Goal: Information Seeking & Learning: Check status

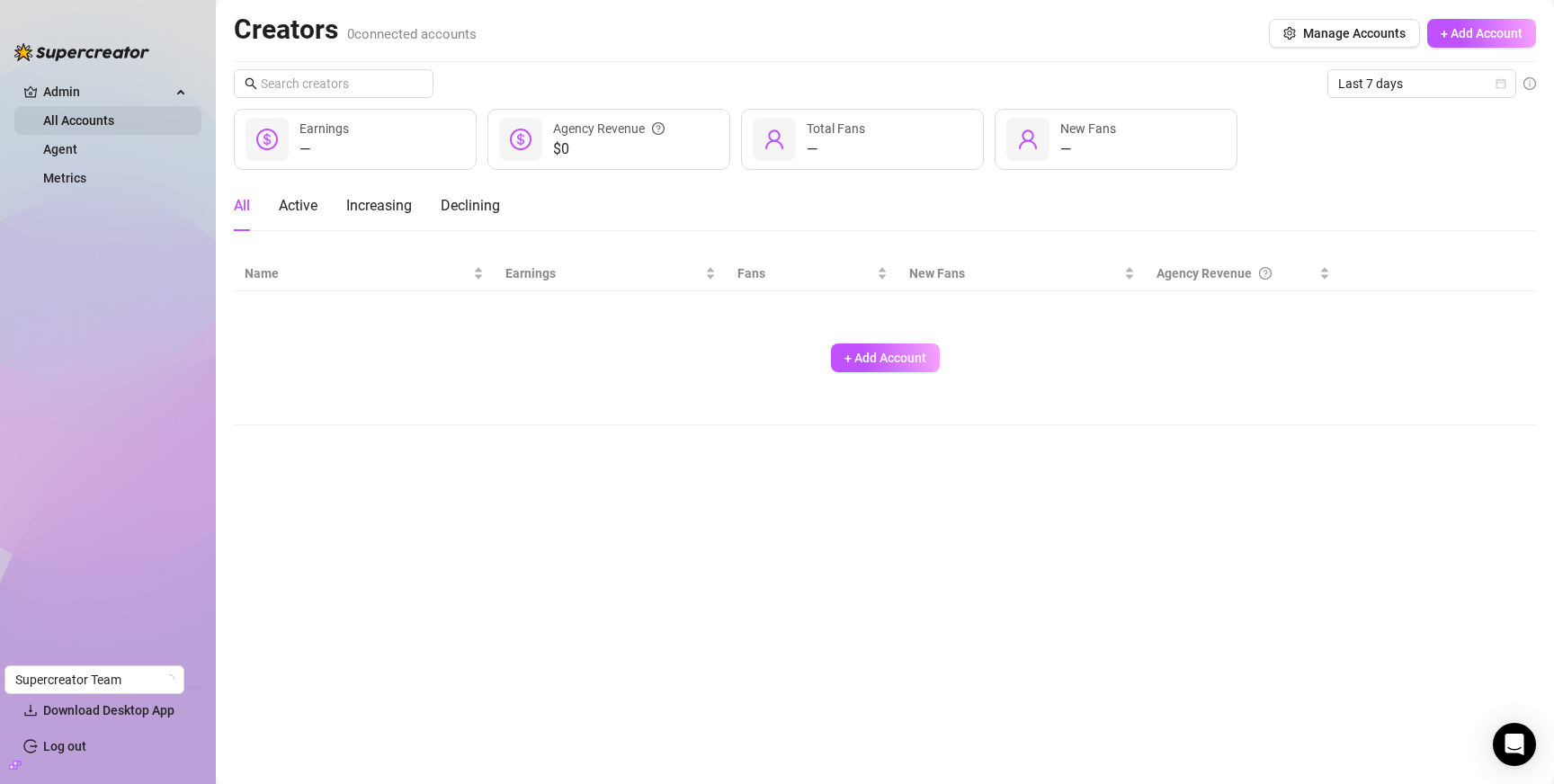
click at [55, 114] on link "All Accounts" at bounding box center [79, 121] width 71 height 14
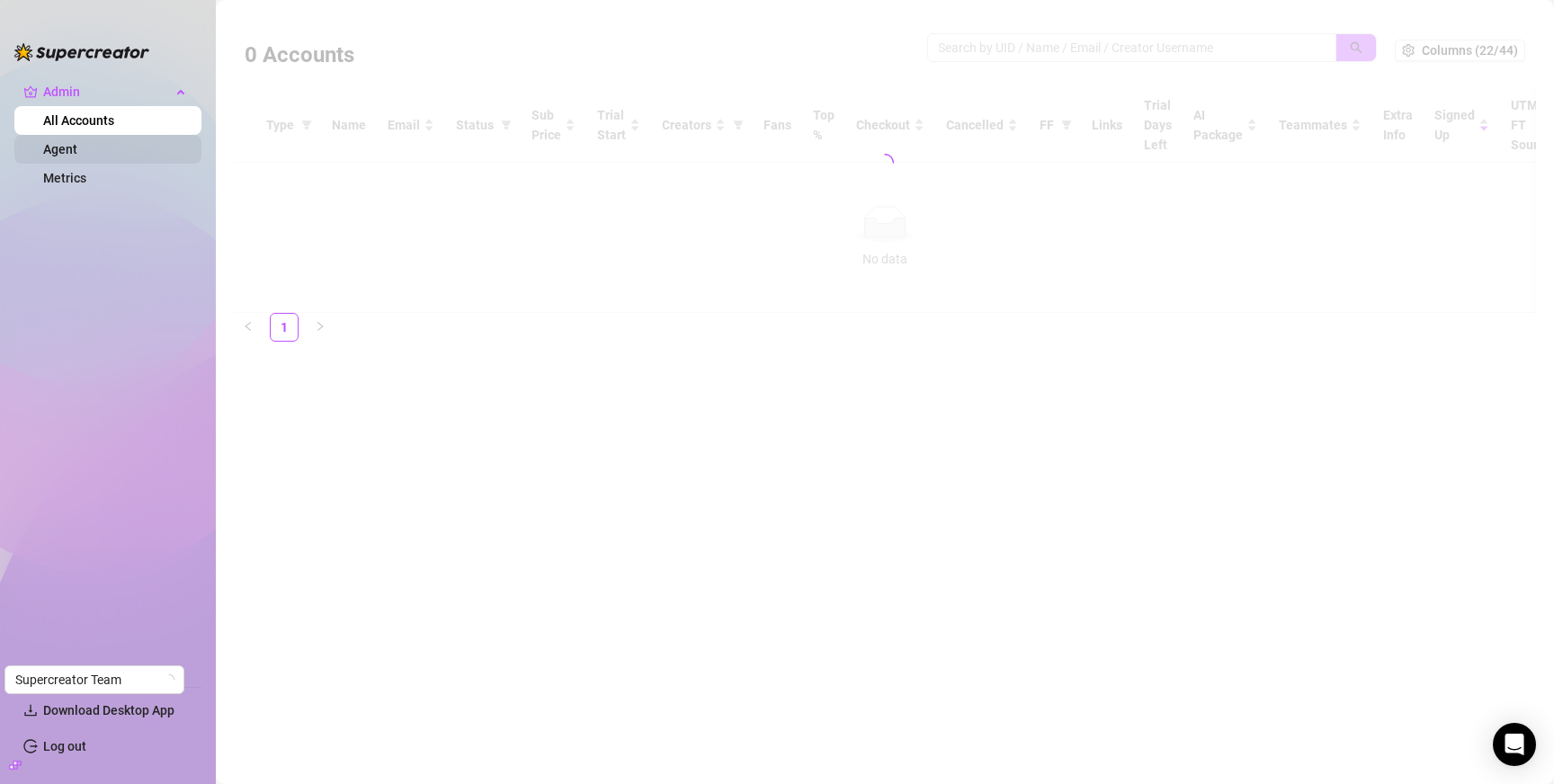
click at [70, 151] on link "Agent" at bounding box center [60, 149] width 34 height 14
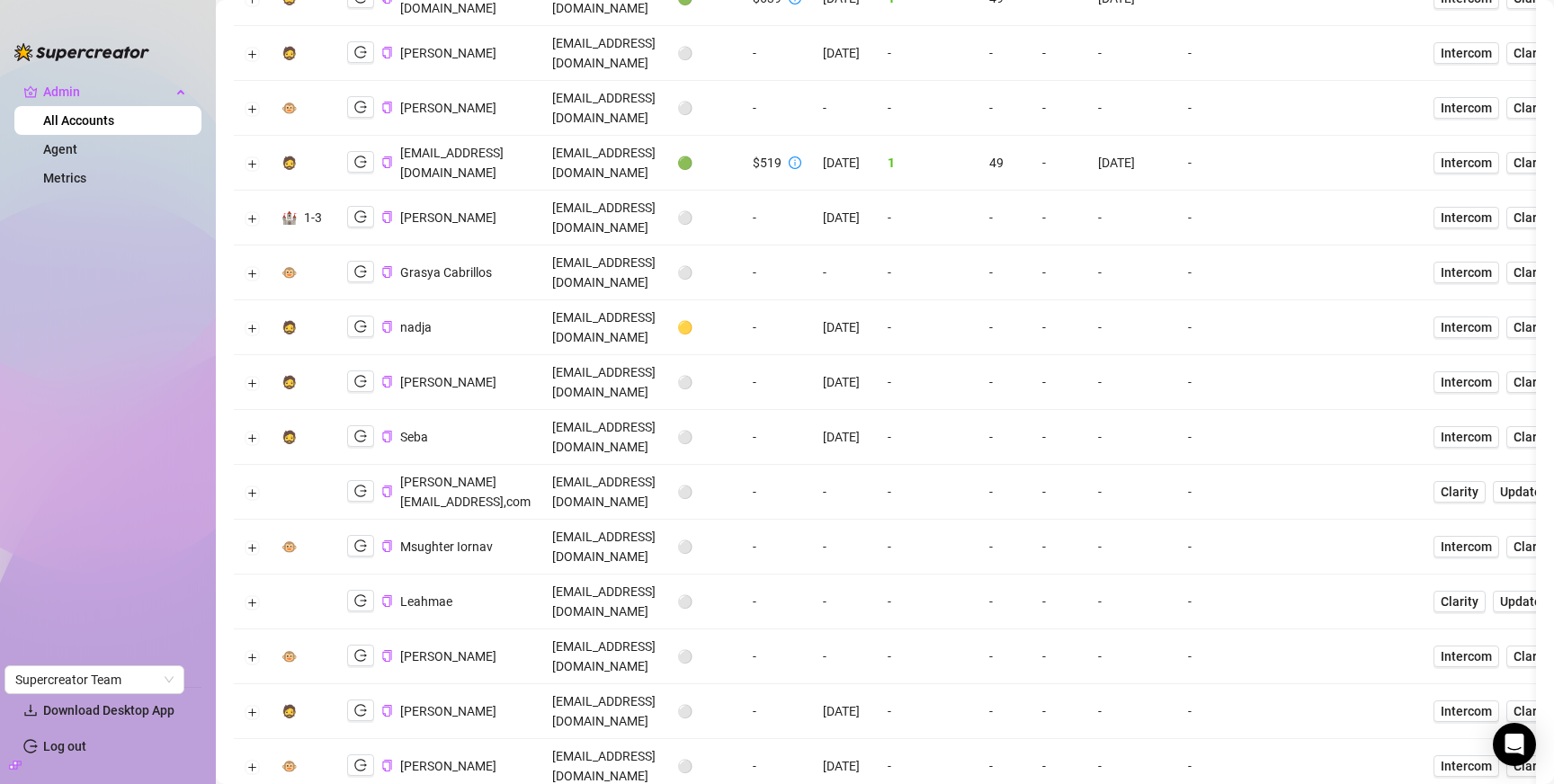
scroll to position [1091, 0]
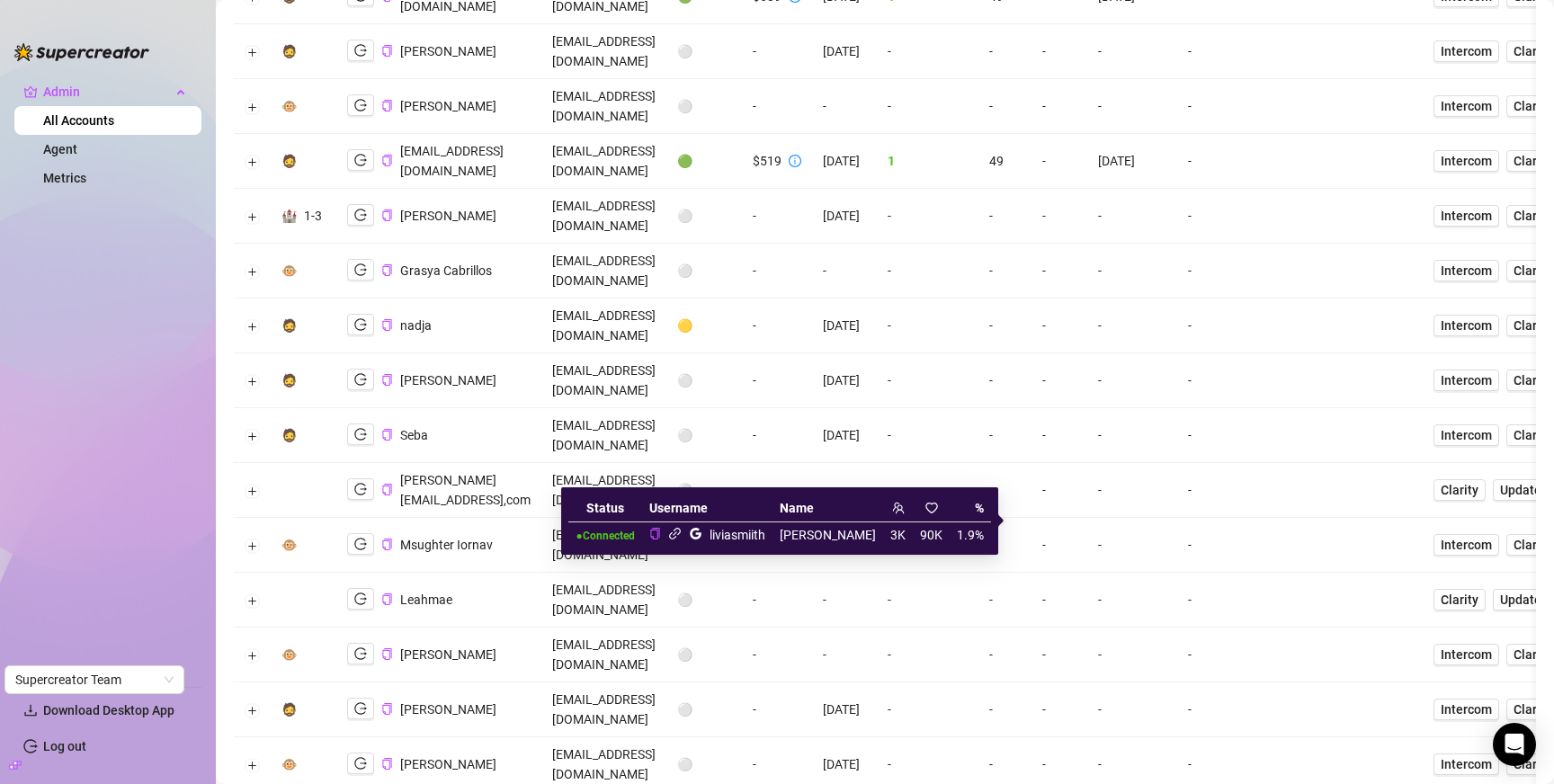
click at [682, 537] on icon "link" at bounding box center [675, 533] width 14 height 14
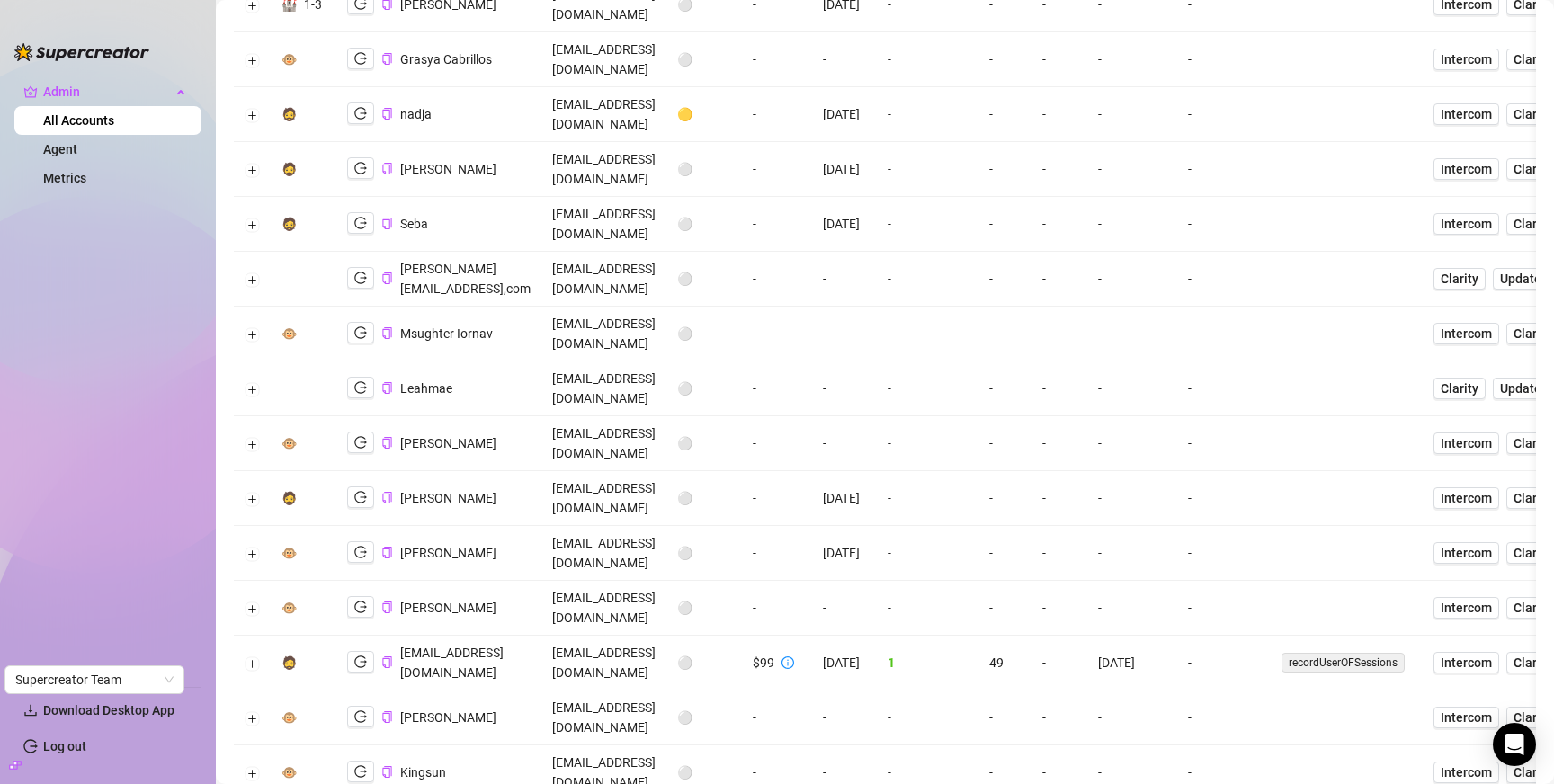
scroll to position [1301, 0]
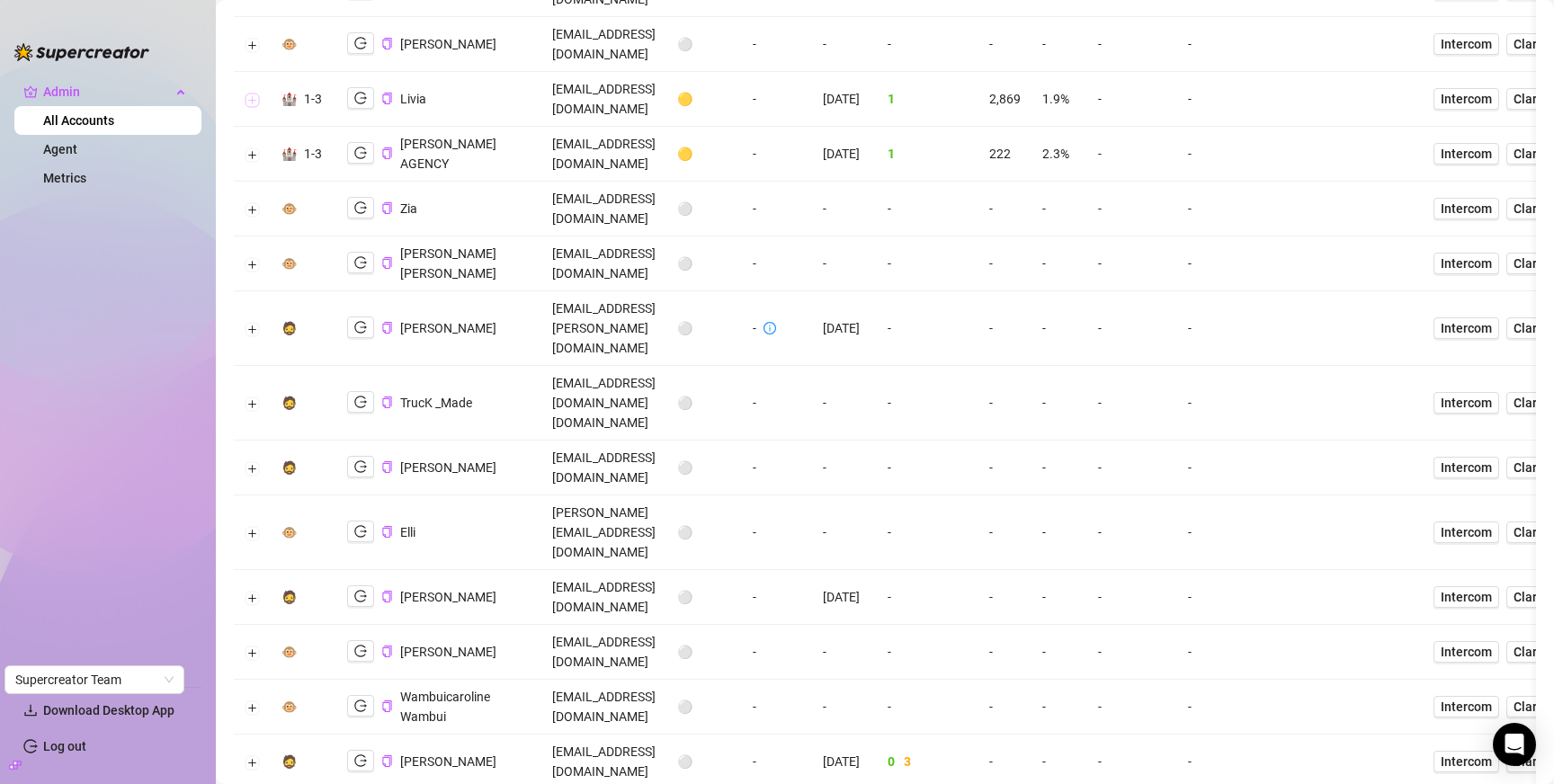
scroll to position [0, 0]
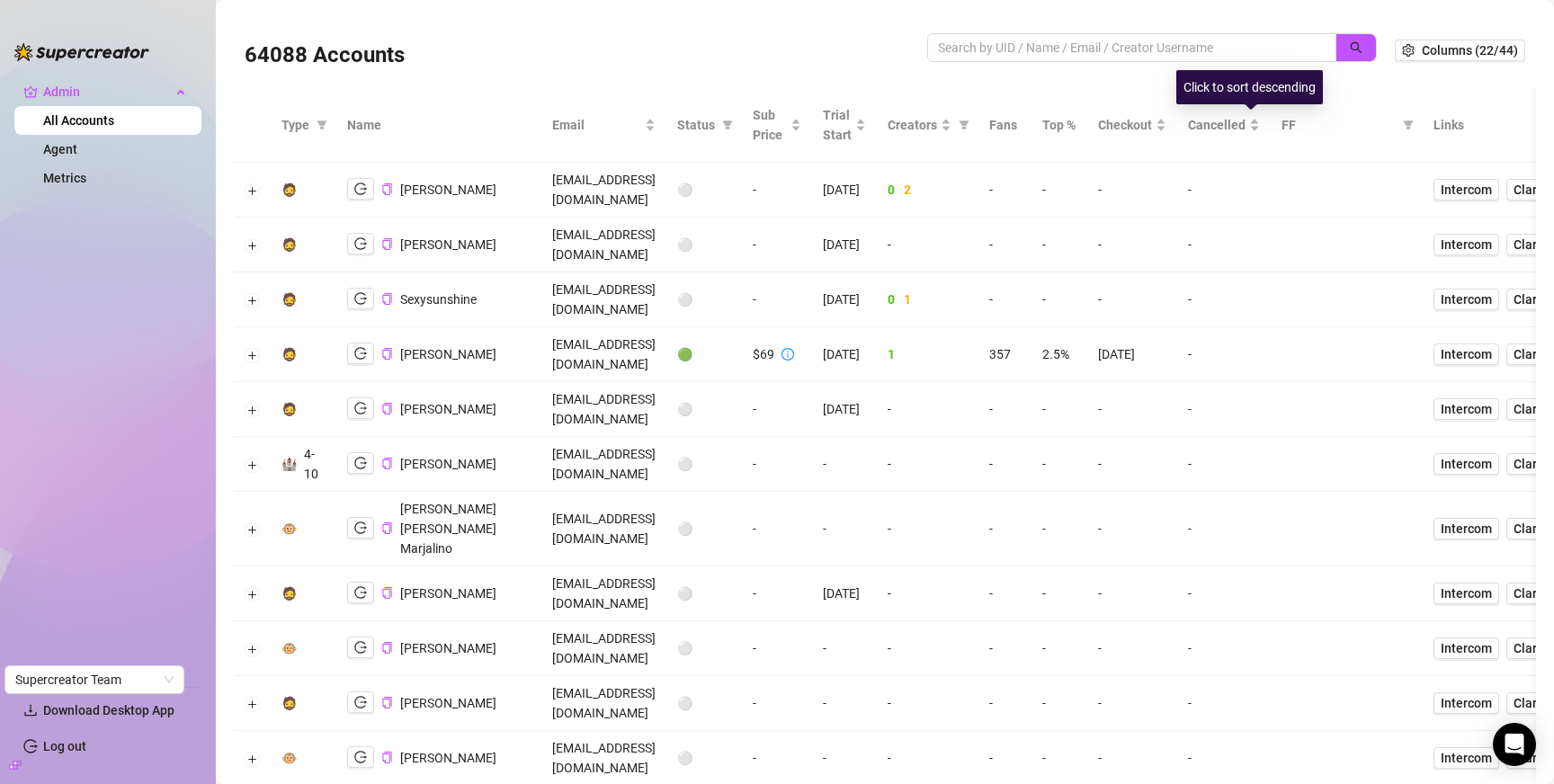
drag, startPoint x: 1263, startPoint y: 127, endPoint x: 832, endPoint y: 779, distance: 781.6
click at [1153, 127] on span "Checkout" at bounding box center [1126, 124] width 54 height 20
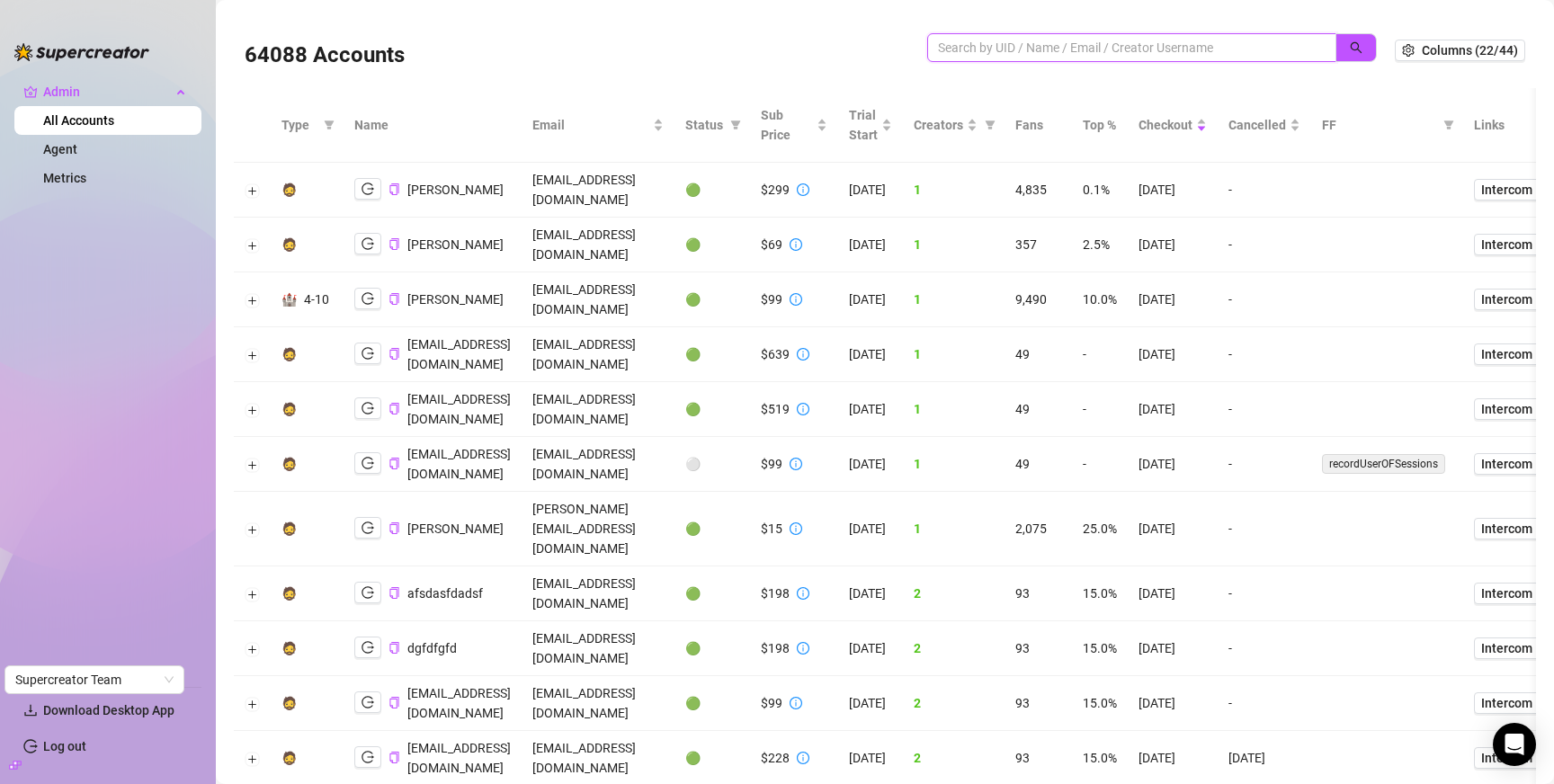
click at [1101, 54] on input "search" at bounding box center [1125, 47] width 373 height 20
type input "jackson"
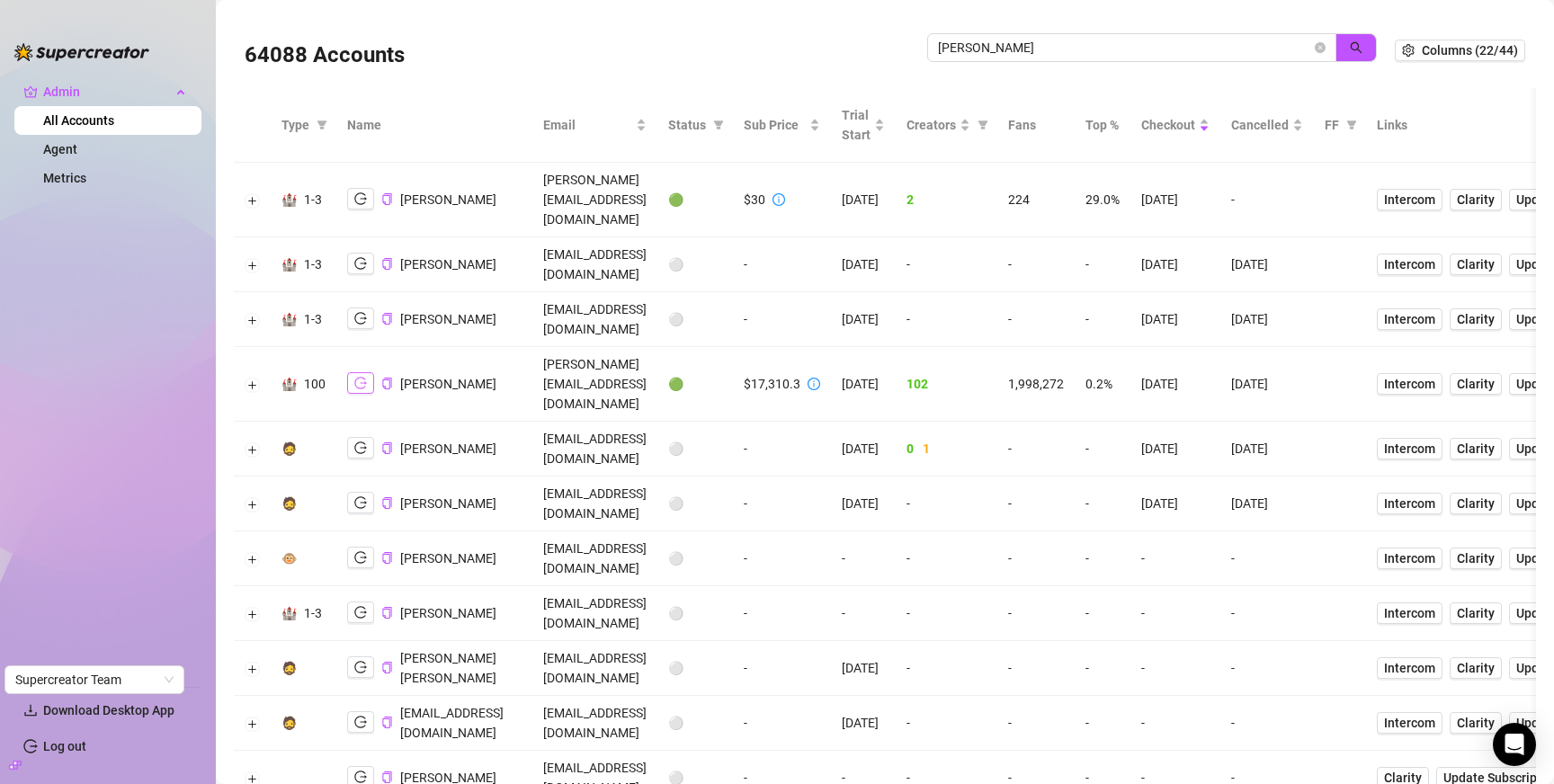
click at [365, 377] on icon "logout" at bounding box center [360, 383] width 13 height 13
click at [1315, 45] on icon "close-circle" at bounding box center [1320, 47] width 11 height 11
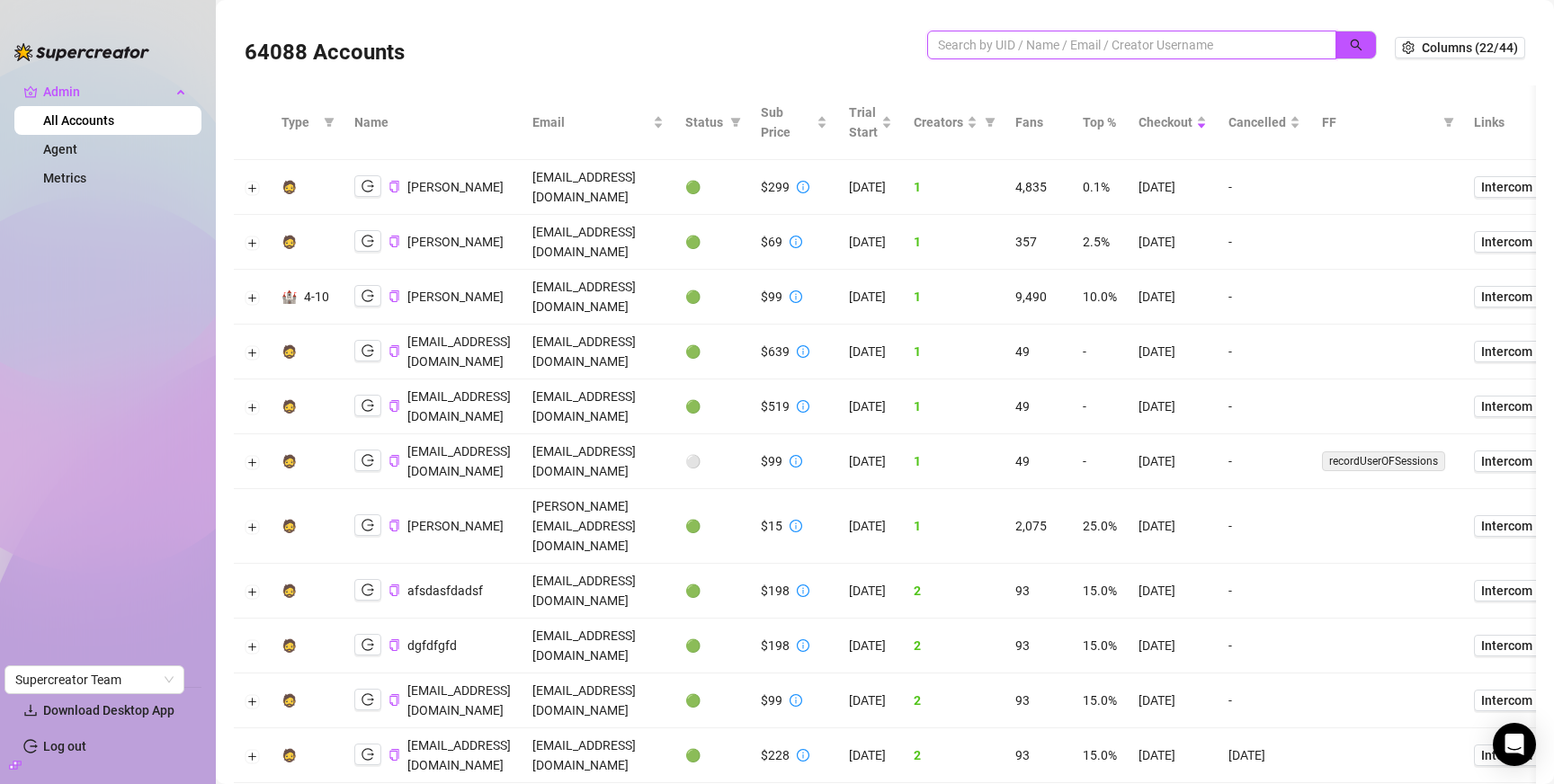
scroll to position [4, 0]
click at [81, 173] on link "Metrics" at bounding box center [65, 177] width 43 height 14
click at [1171, 46] on input "search" at bounding box center [1125, 43] width 373 height 20
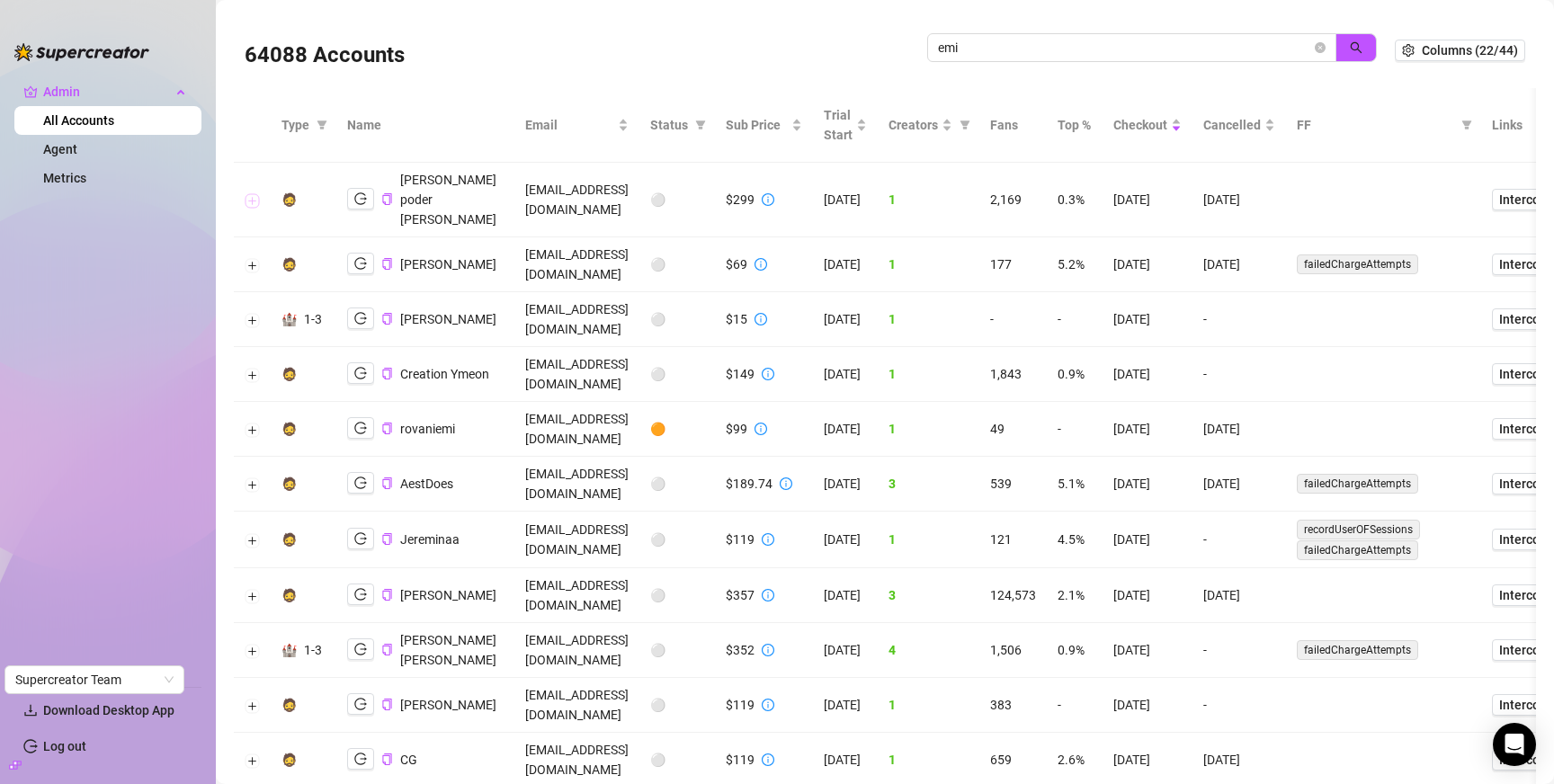
click at [247, 194] on button "Expand row" at bounding box center [253, 201] width 14 height 14
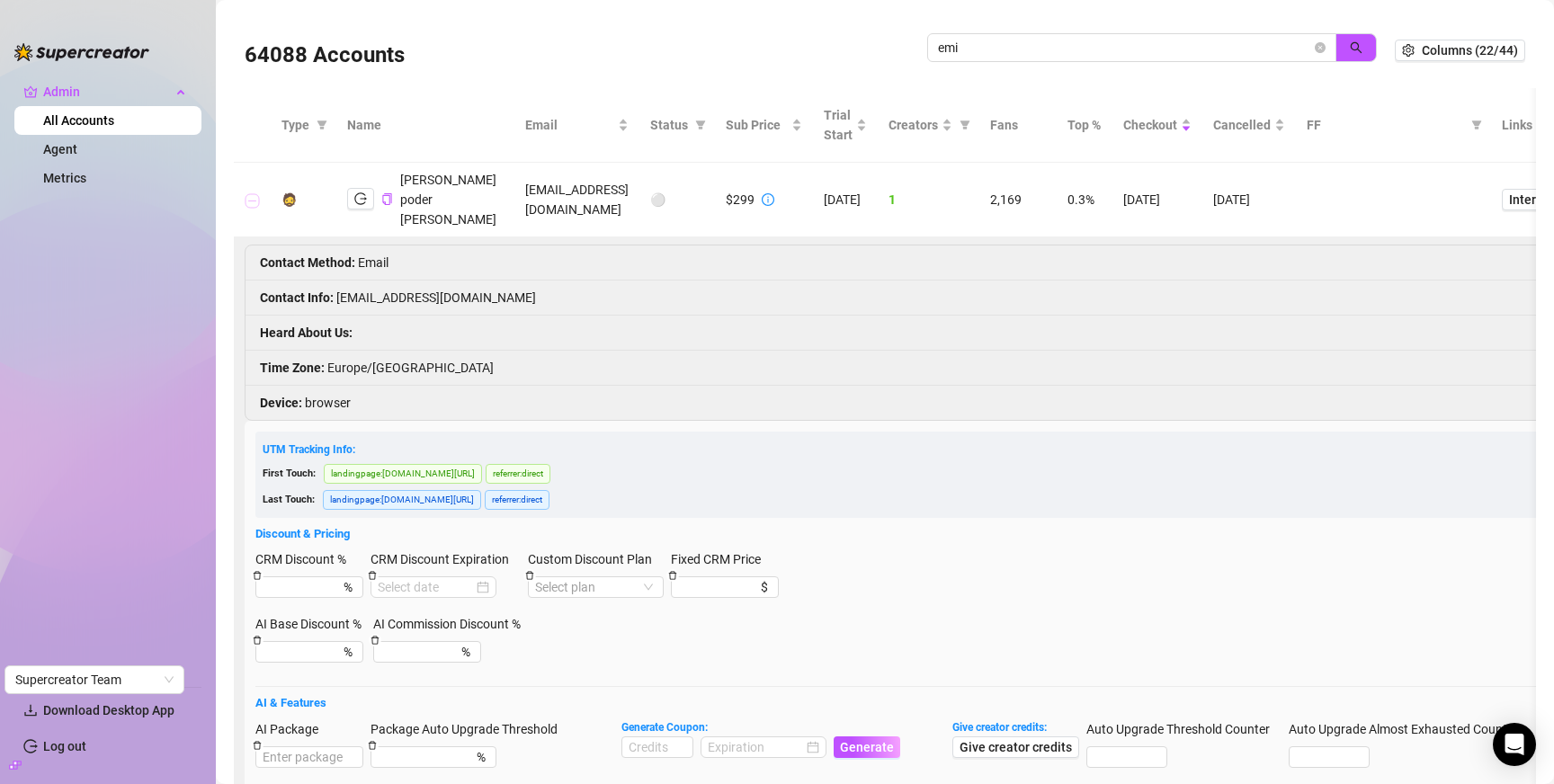
drag, startPoint x: 247, startPoint y: 181, endPoint x: 463, endPoint y: 179, distance: 216.0
click at [247, 194] on button "Collapse row" at bounding box center [253, 201] width 14 height 14
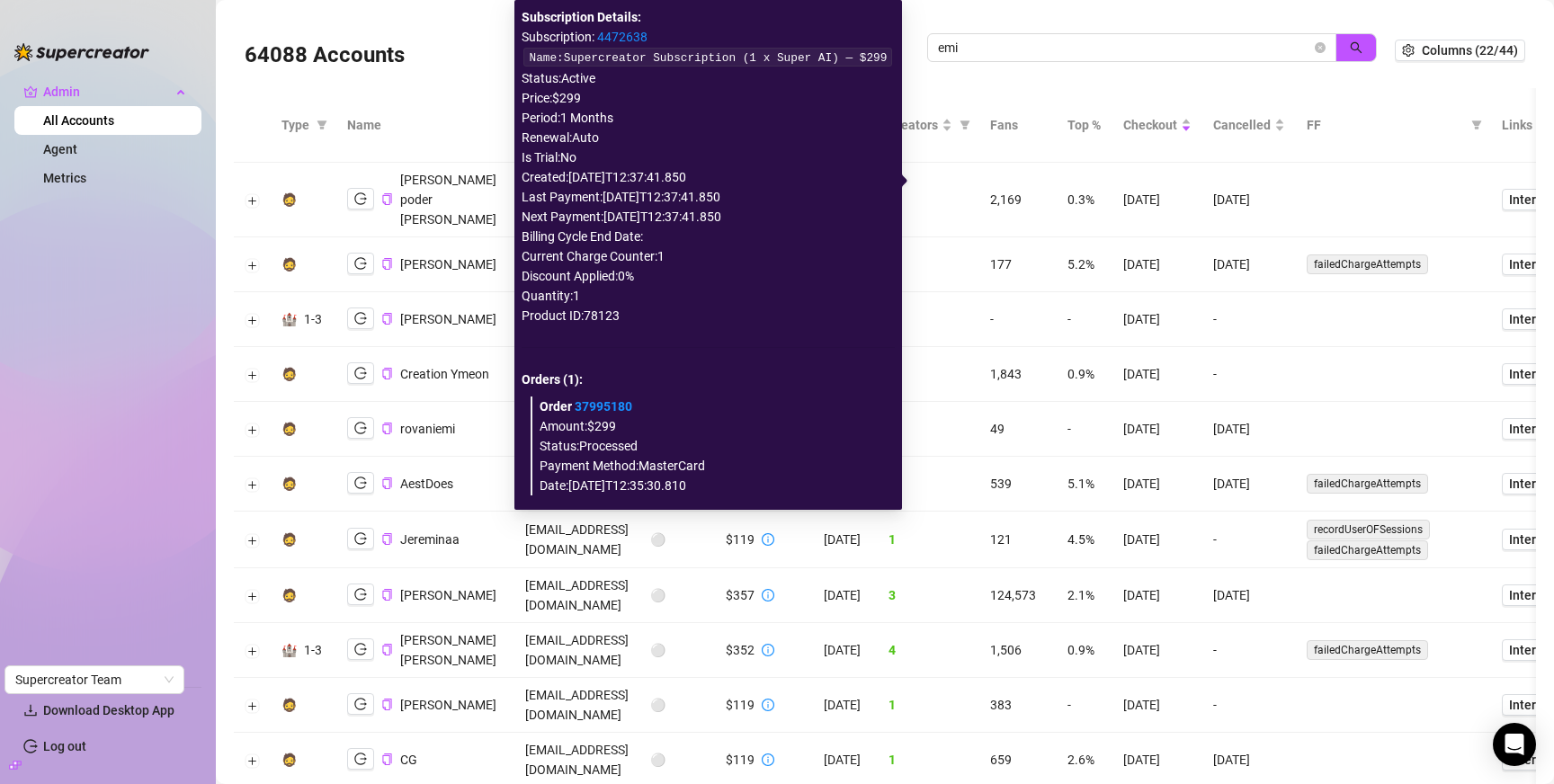
click at [604, 42] on link "4472638" at bounding box center [622, 37] width 50 height 14
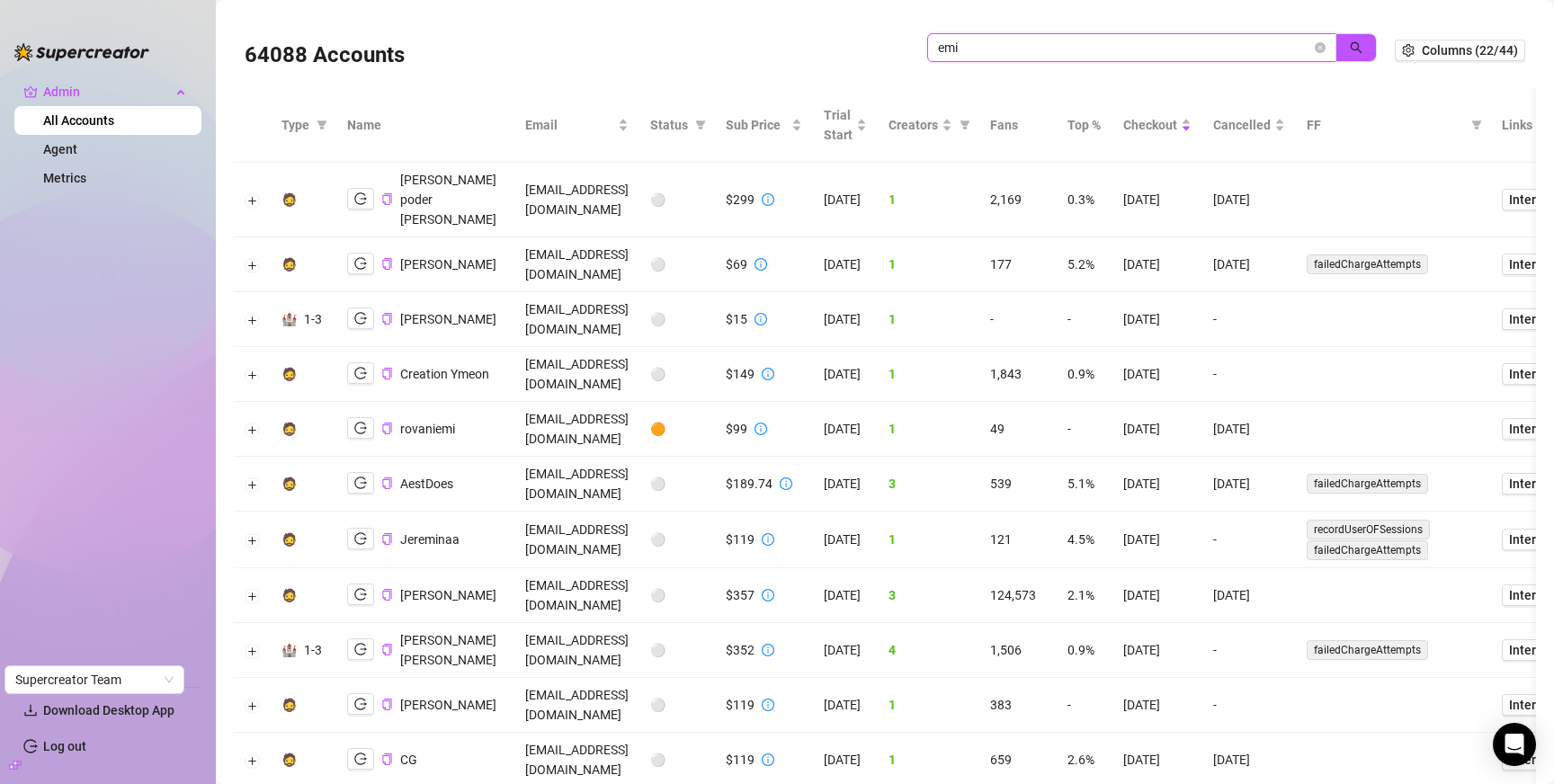
click at [1185, 41] on input "emi" at bounding box center [1125, 47] width 373 height 20
drag, startPoint x: 1185, startPoint y: 41, endPoint x: 1225, endPoint y: 41, distance: 40.0
click at [1186, 41] on input "emi" at bounding box center [1125, 47] width 373 height 20
paste input "FGXQ1NOF8zMZjITgESP5N5LZxMT2"
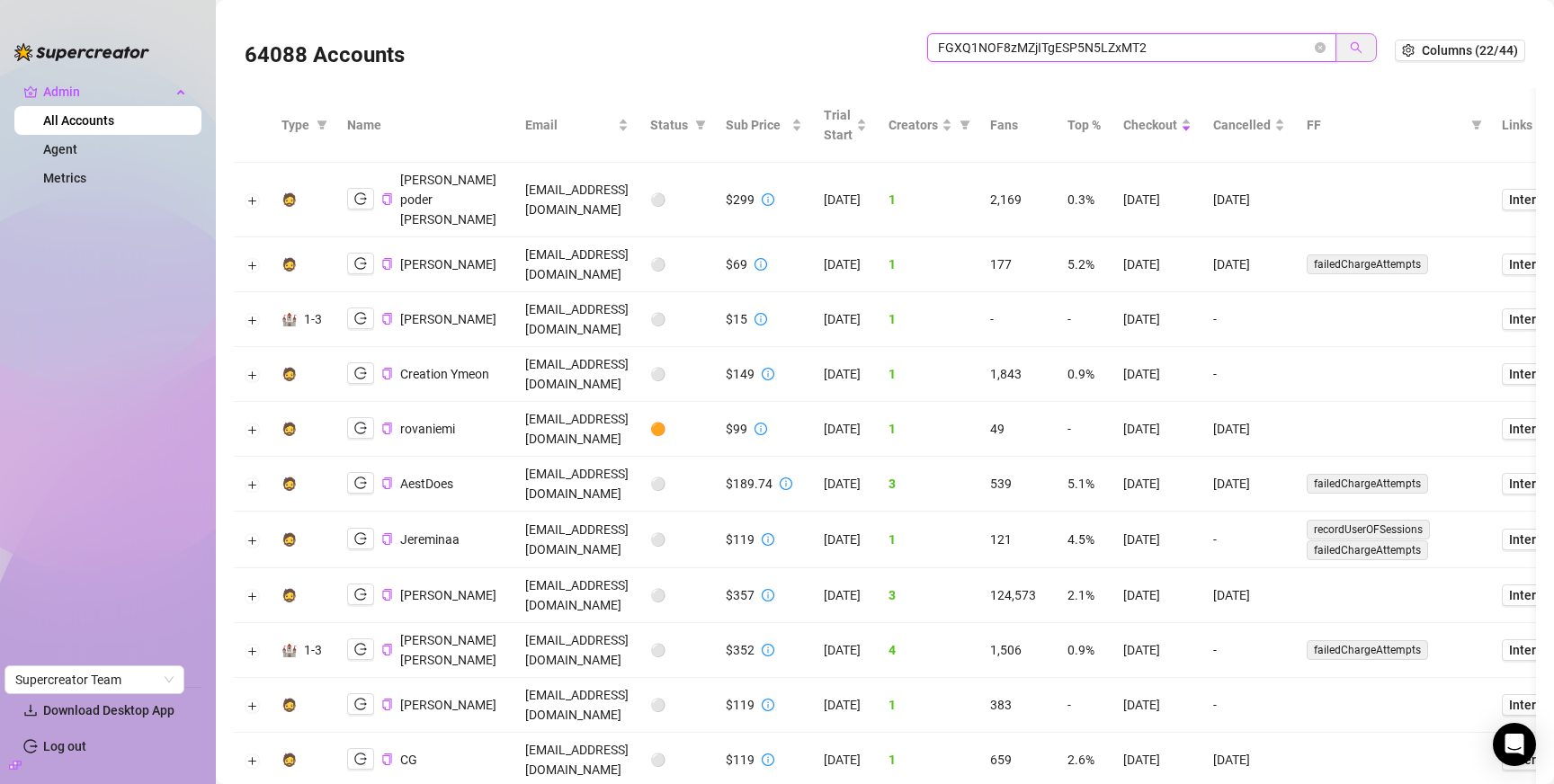
click at [1350, 46] on icon "search" at bounding box center [1356, 47] width 13 height 13
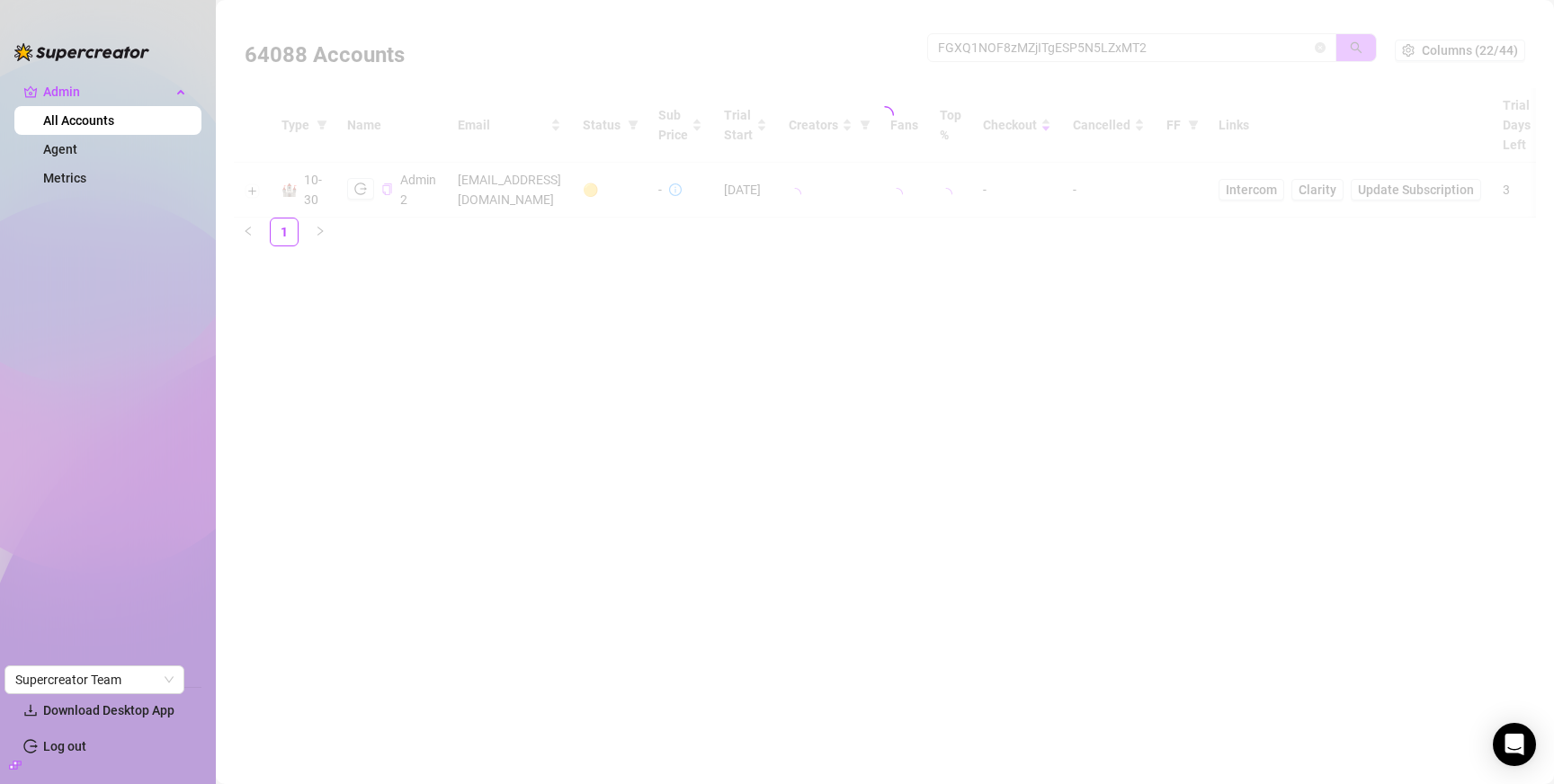
click at [1343, 43] on div at bounding box center [885, 115] width 1302 height 205
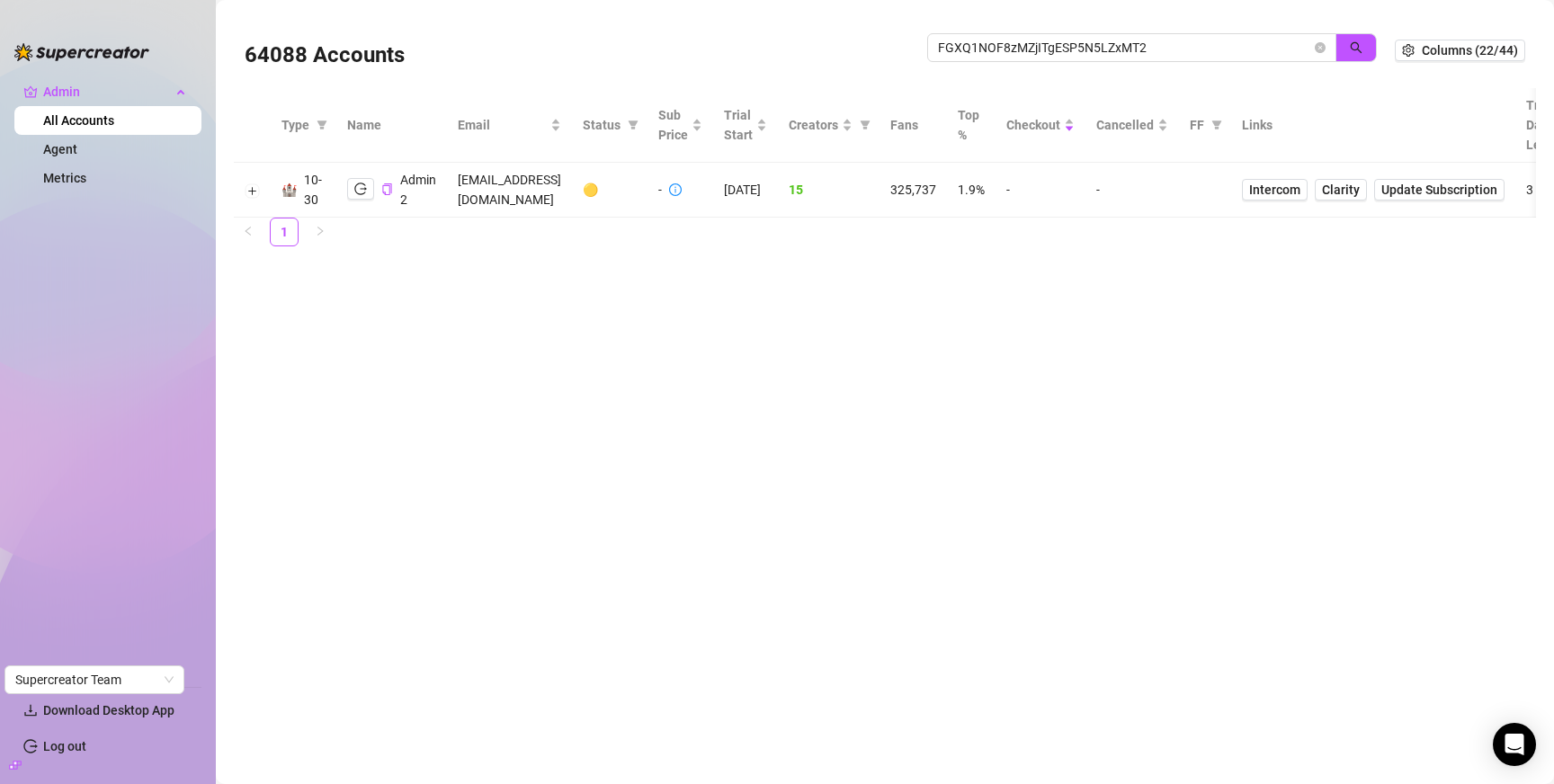
click at [1105, 33] on div "64088 Accounts FGXQ1NOF8zMZjITgESP5N5LZxMT2" at bounding box center [820, 50] width 1151 height 61
click at [1106, 42] on input "FGXQ1NOF8zMZjITgESP5N5LZxMT2" at bounding box center [1125, 47] width 373 height 20
paste input "BirRbJOqioYc4kncYKt6mfAdX8k1"
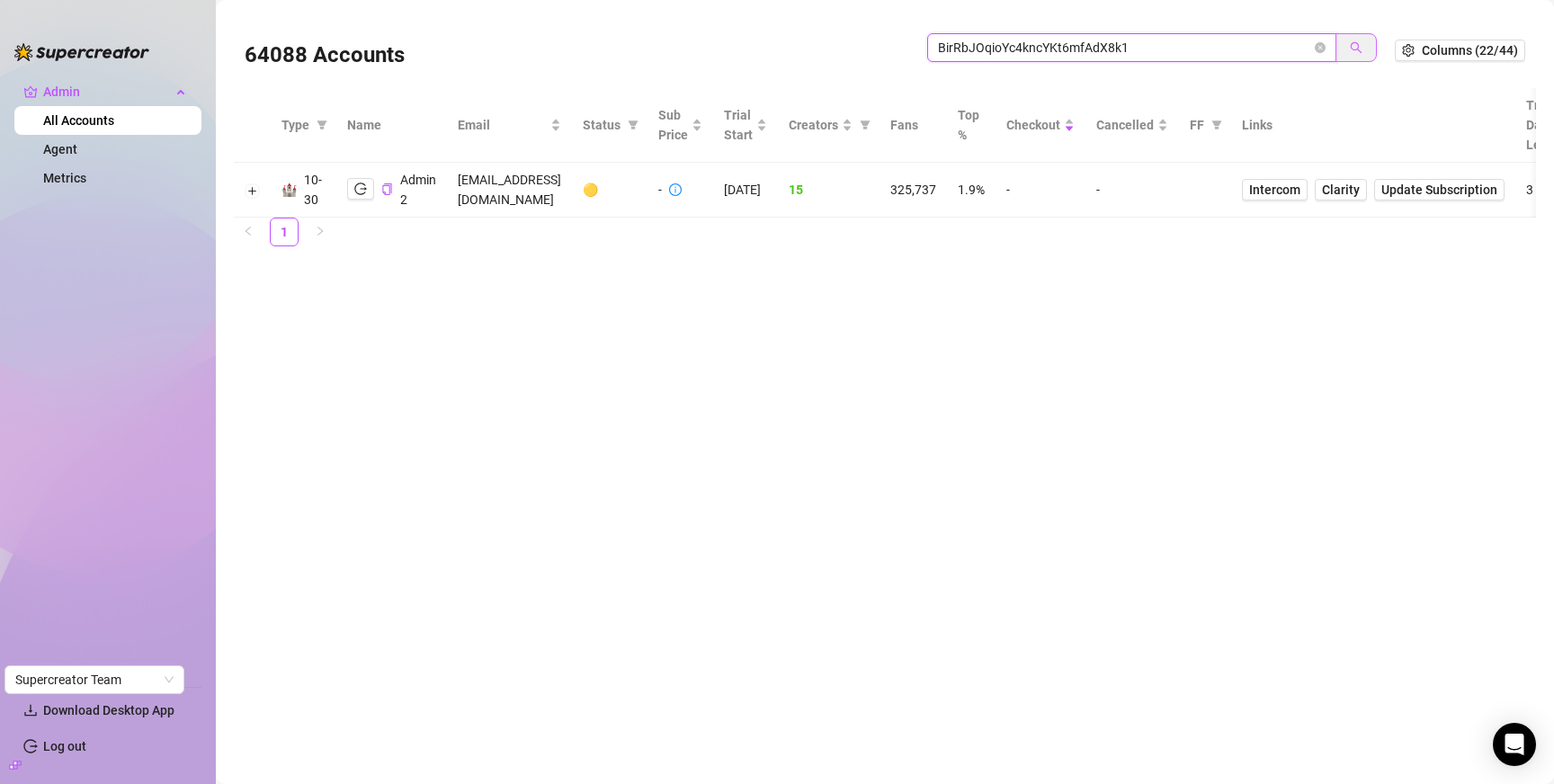
click at [1354, 49] on icon "search" at bounding box center [1356, 47] width 13 height 13
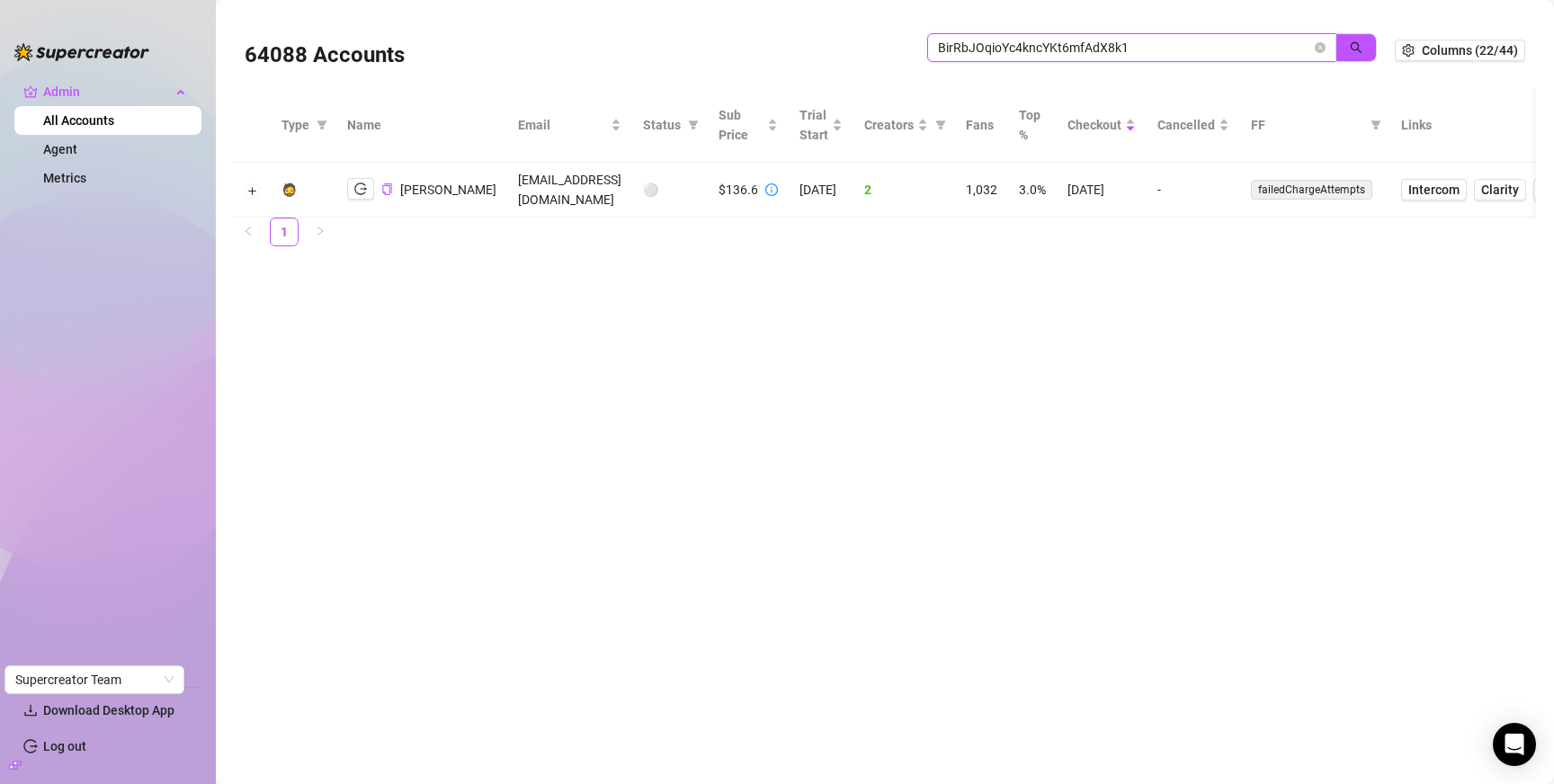
click at [1161, 42] on input "BirRbJOqioYc4kncYKt6mfAdX8k1" at bounding box center [1125, 47] width 373 height 20
click at [1161, 40] on input "BirRbJOqioYc4kncYKt6mfAdX8k1" at bounding box center [1125, 47] width 373 height 20
type input "zach@c"
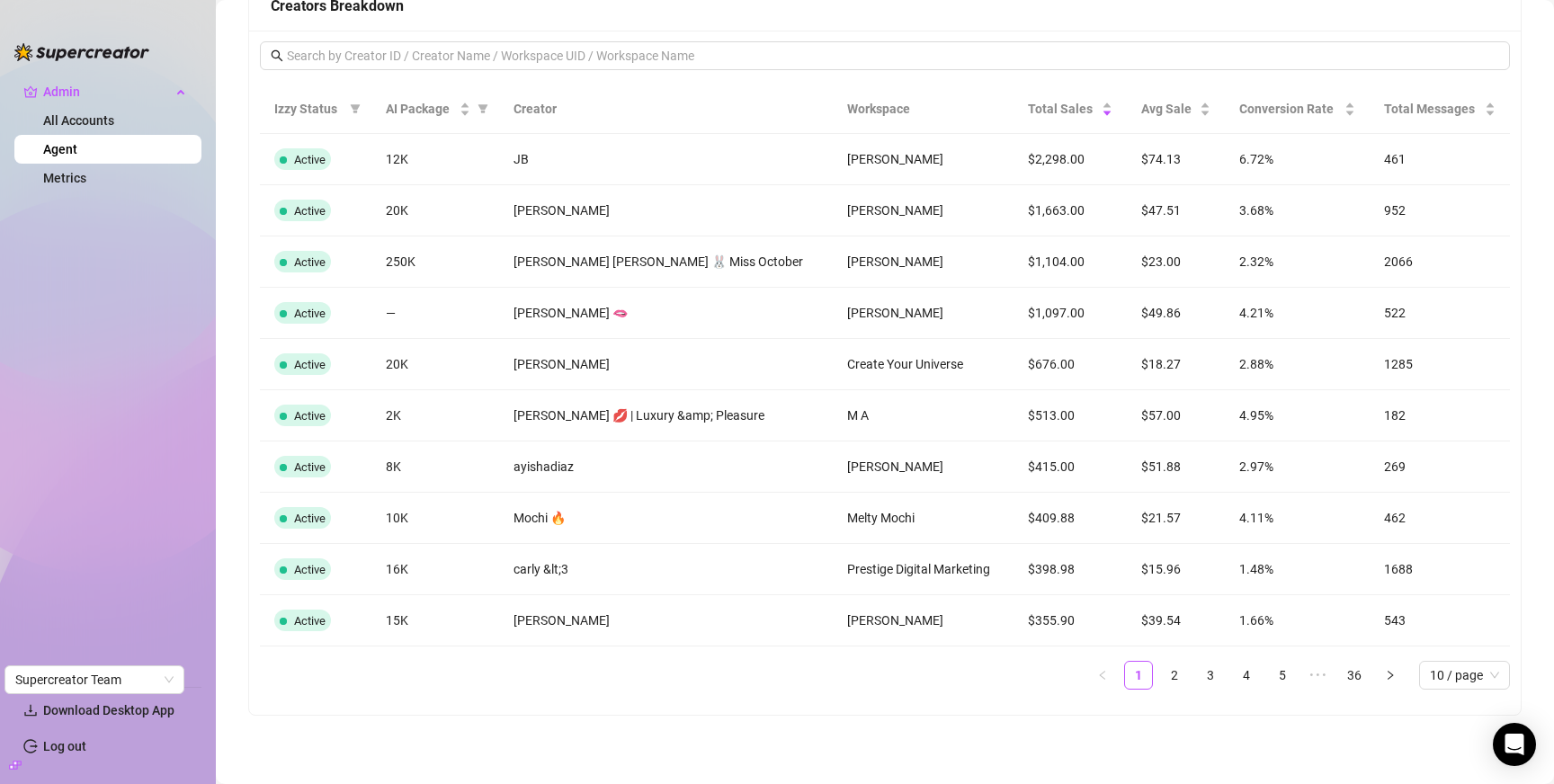
scroll to position [1718, 0]
click at [1167, 671] on link "2" at bounding box center [1175, 675] width 27 height 27
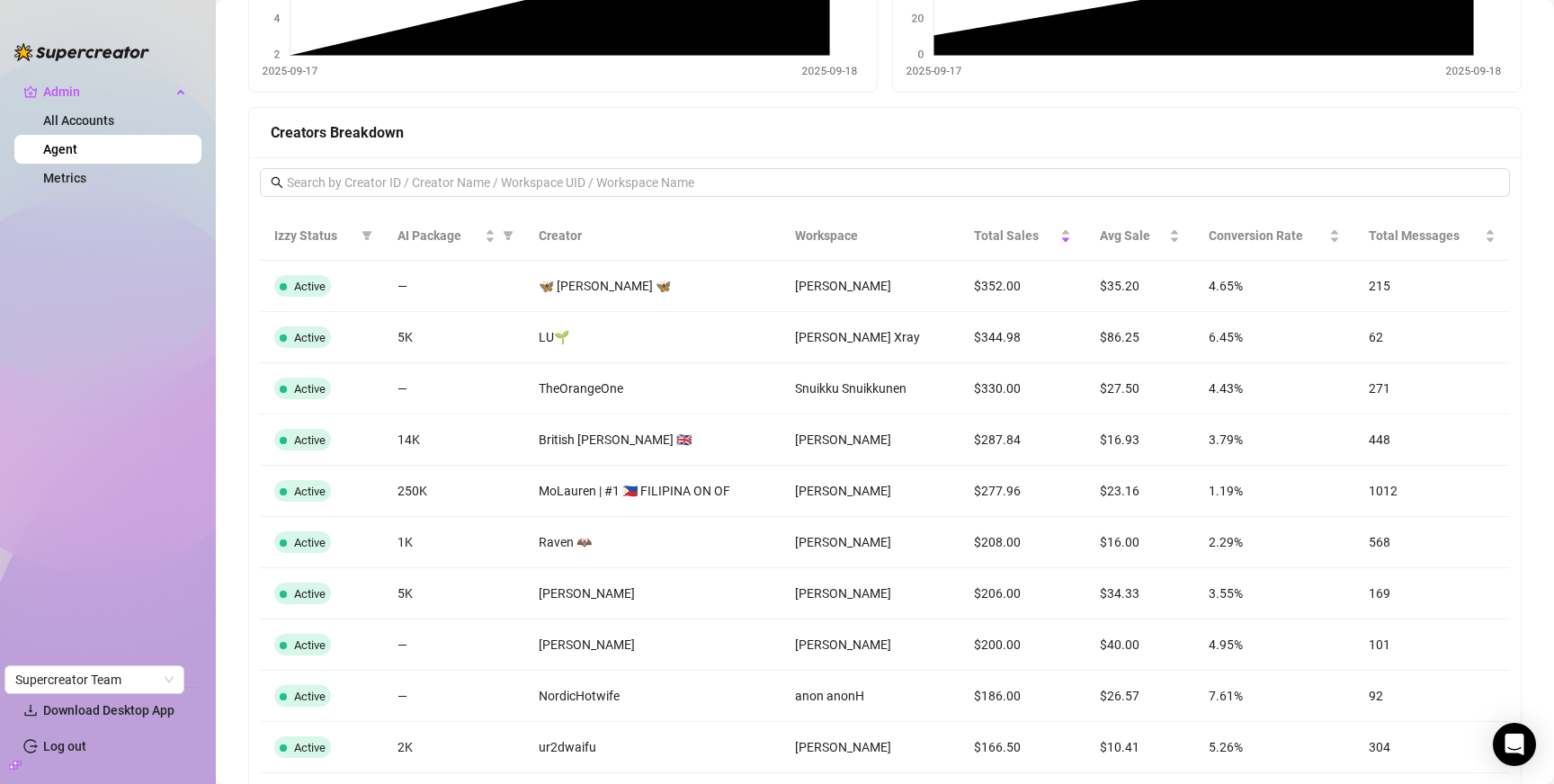
scroll to position [0, 0]
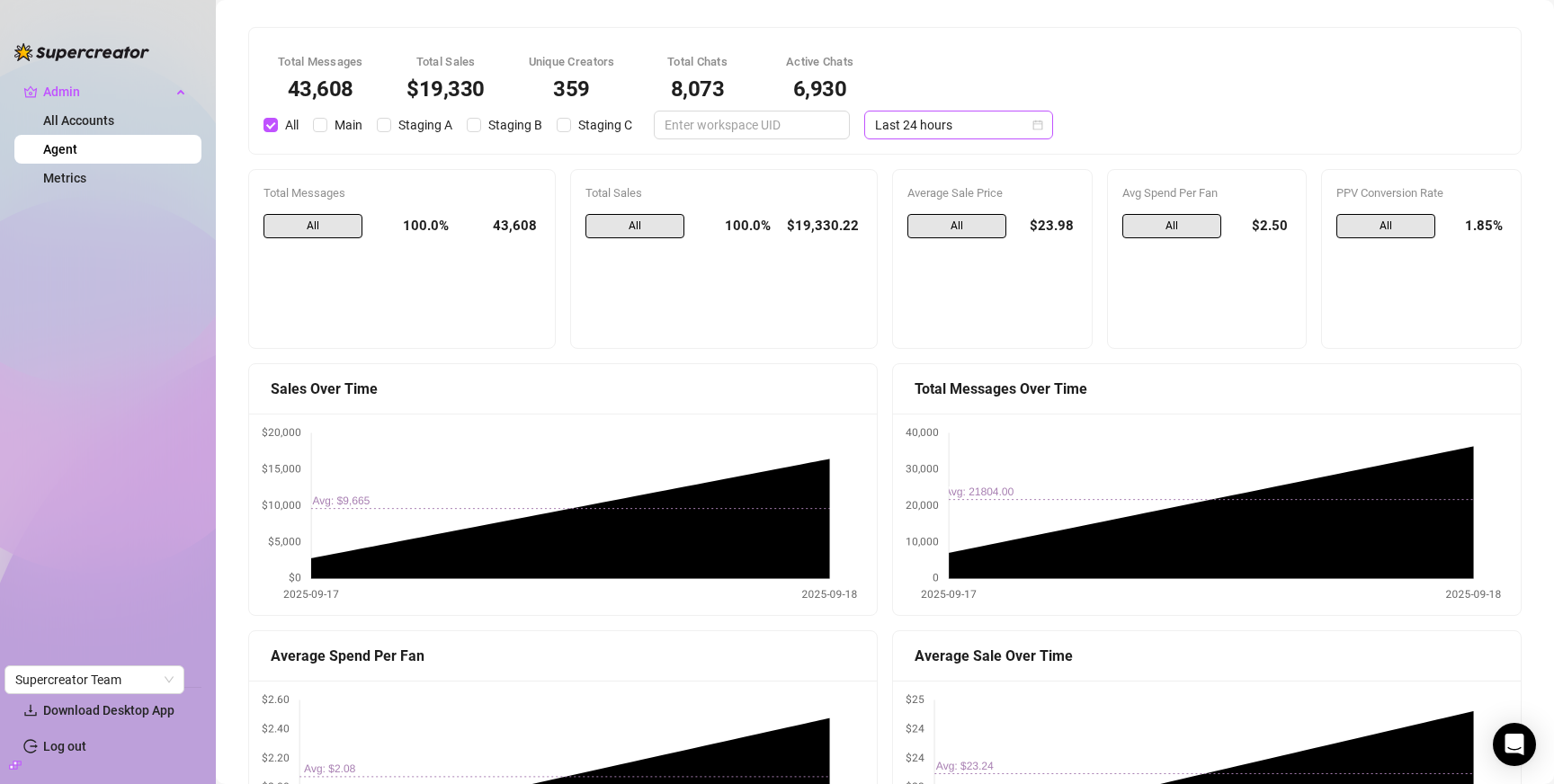
click at [943, 134] on span "Last 24 hours" at bounding box center [958, 125] width 167 height 27
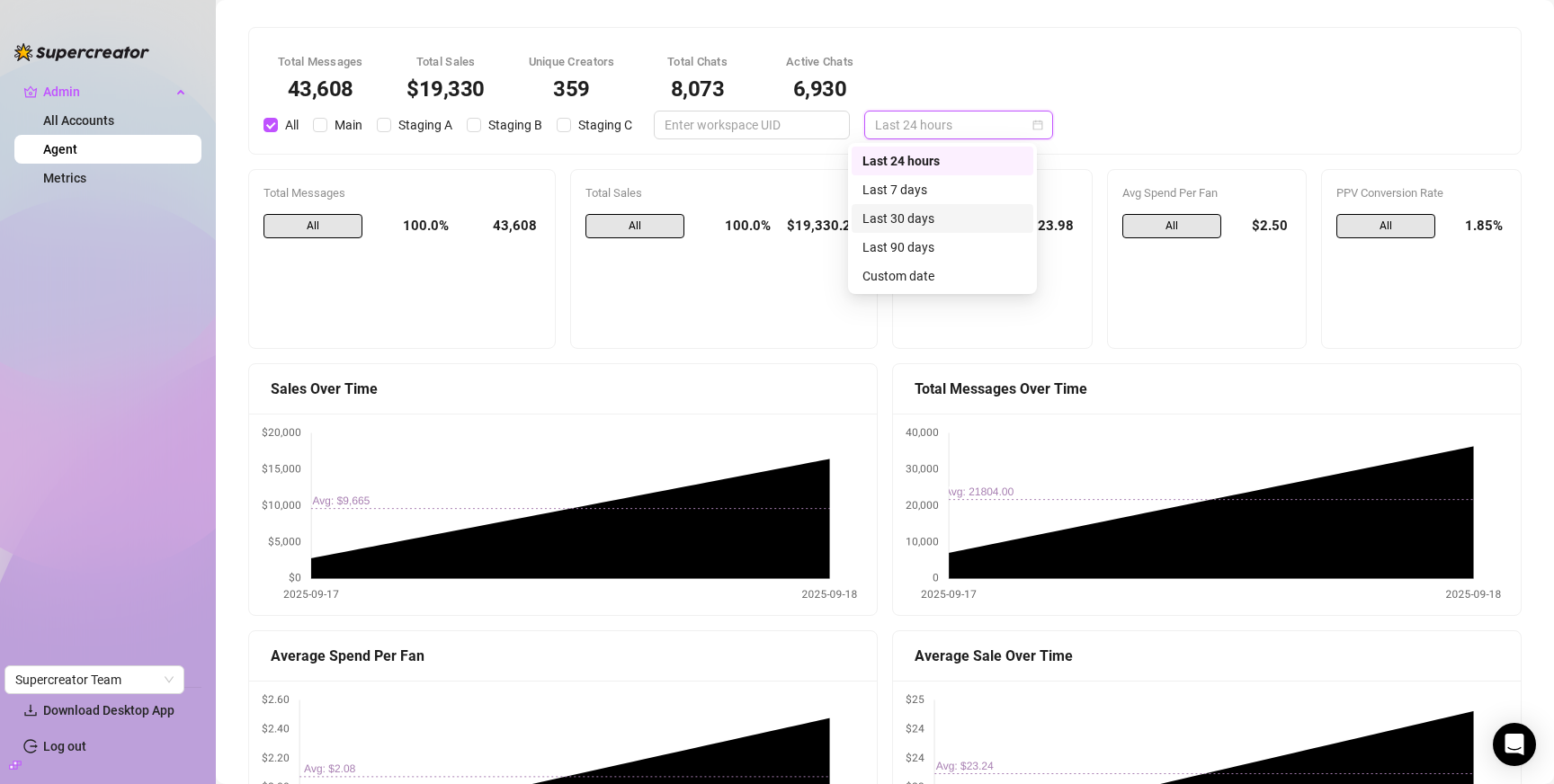
click at [941, 219] on div "Last 30 days" at bounding box center [942, 218] width 160 height 20
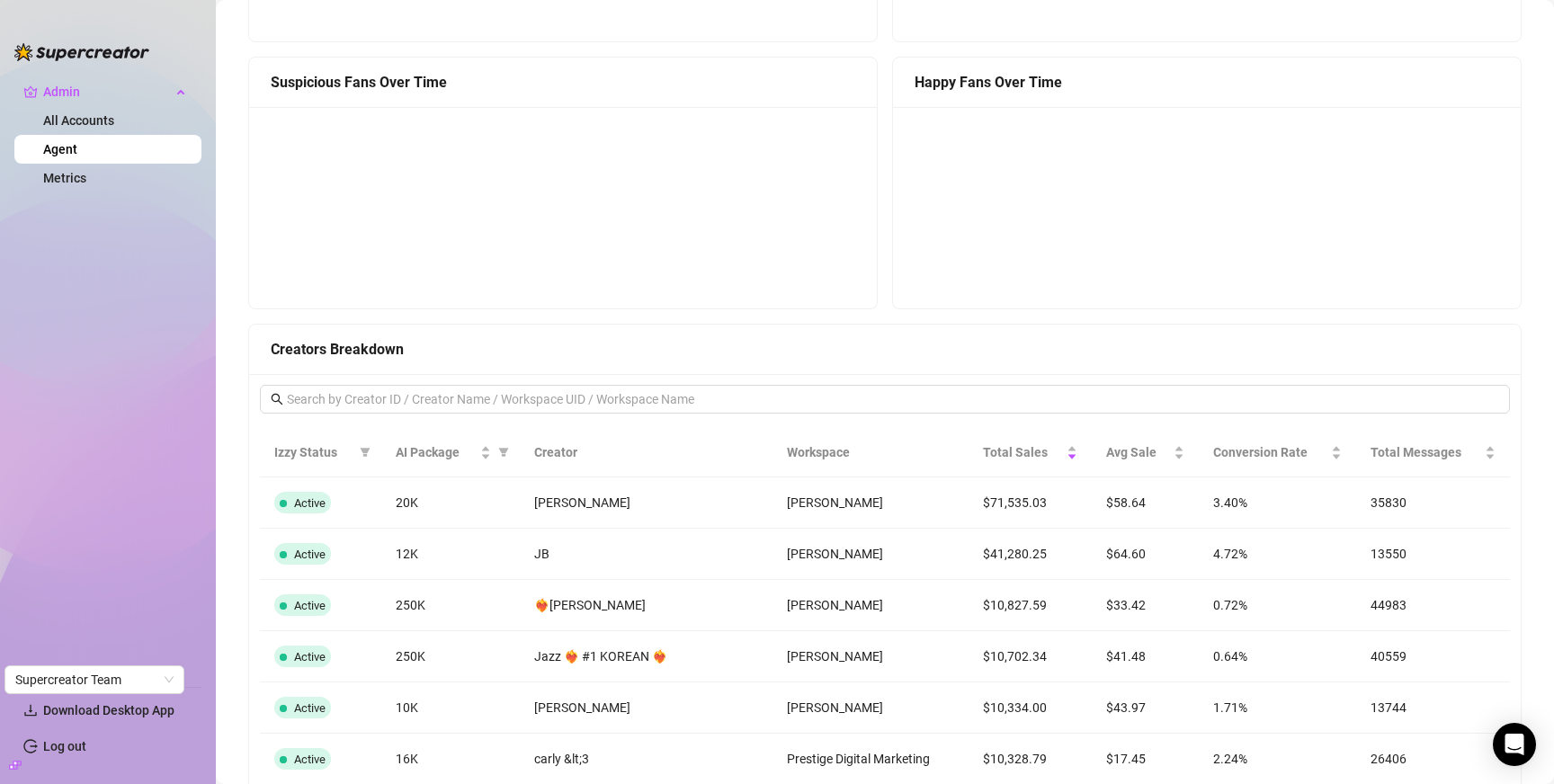
scroll to position [1718, 0]
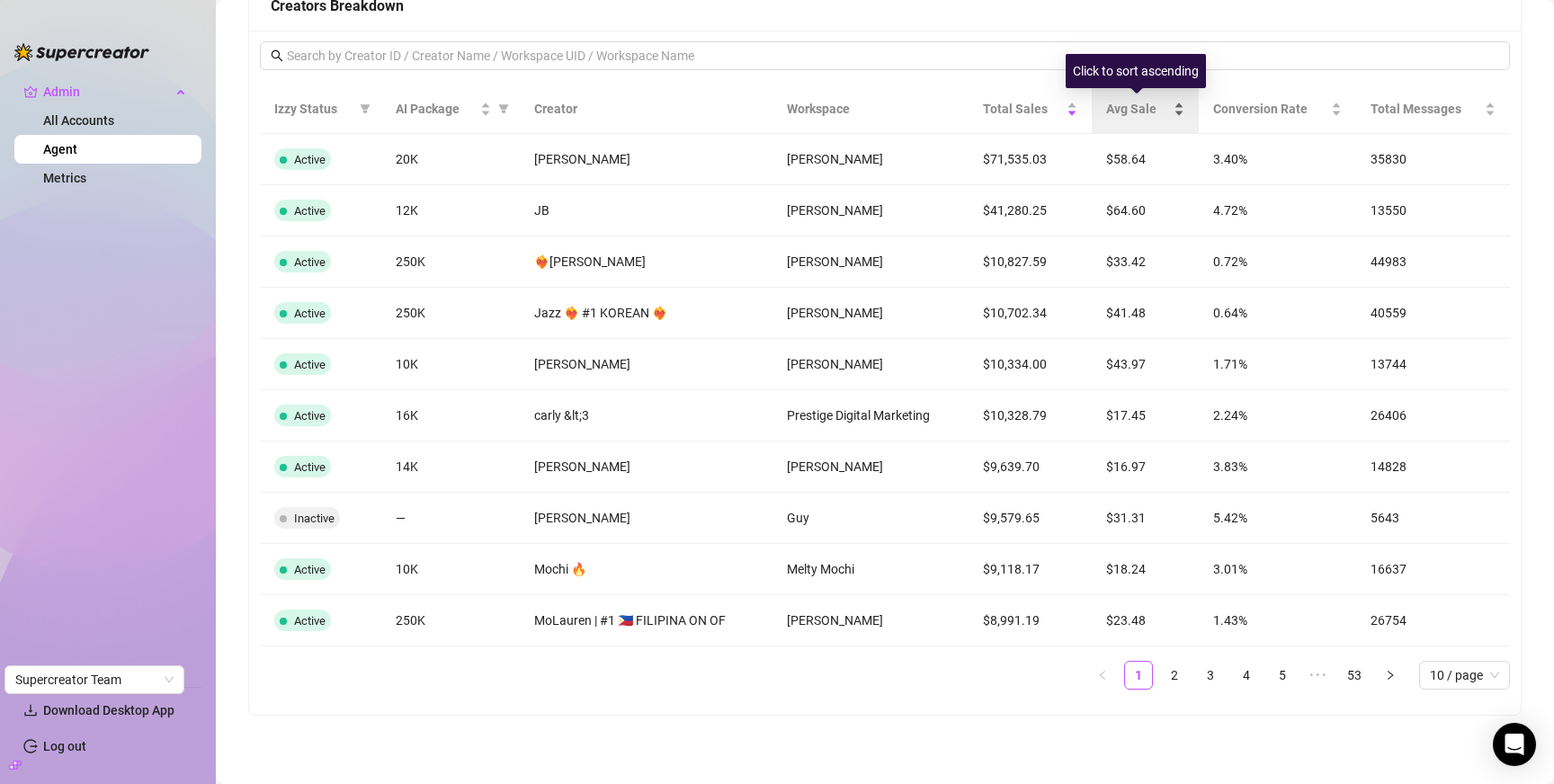
click at [1133, 101] on span "Avg Sale" at bounding box center [1138, 109] width 64 height 20
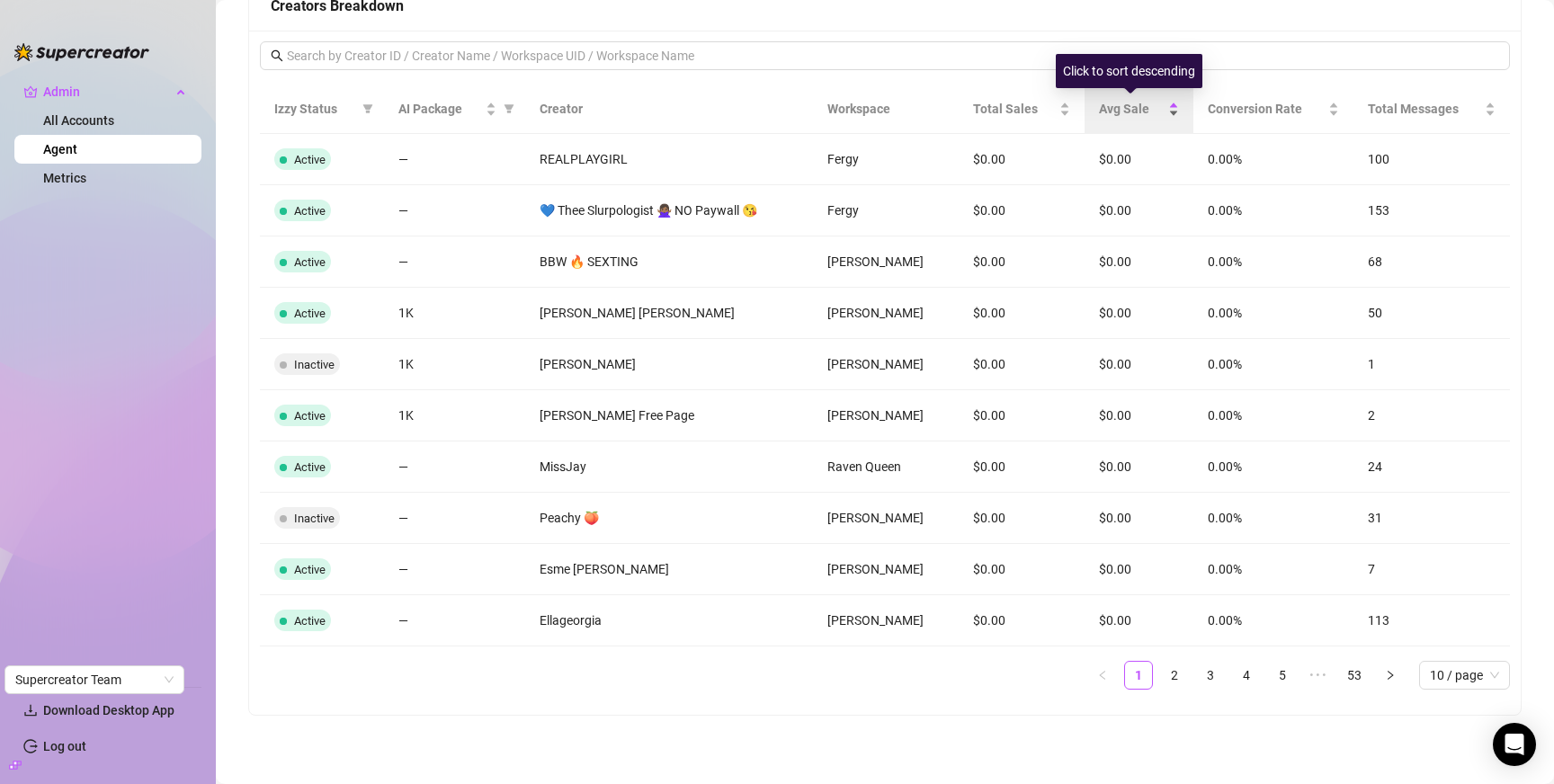
click at [1131, 105] on span "Avg Sale" at bounding box center [1132, 109] width 66 height 20
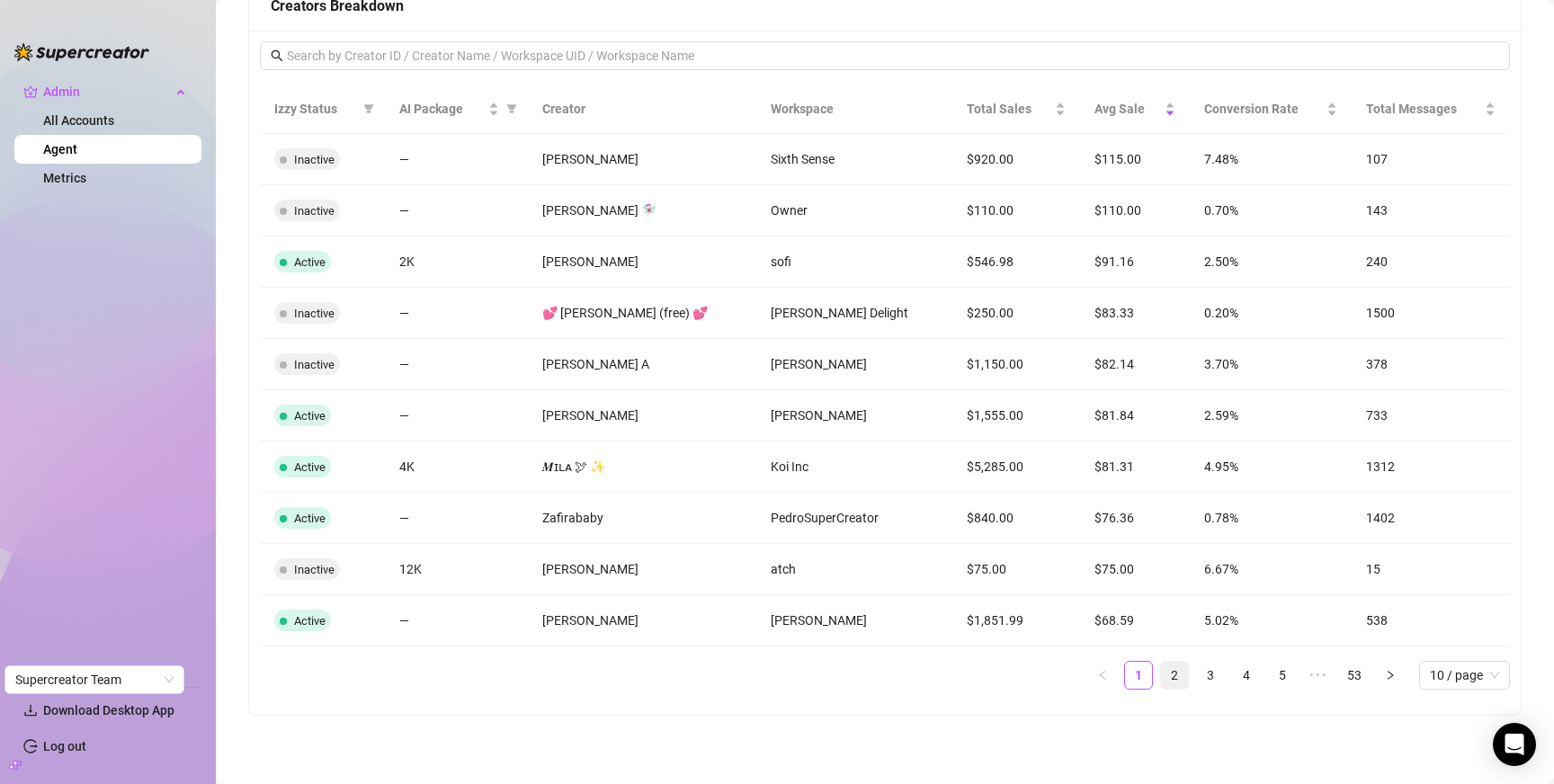
click at [1161, 677] on link "2" at bounding box center [1175, 675] width 27 height 27
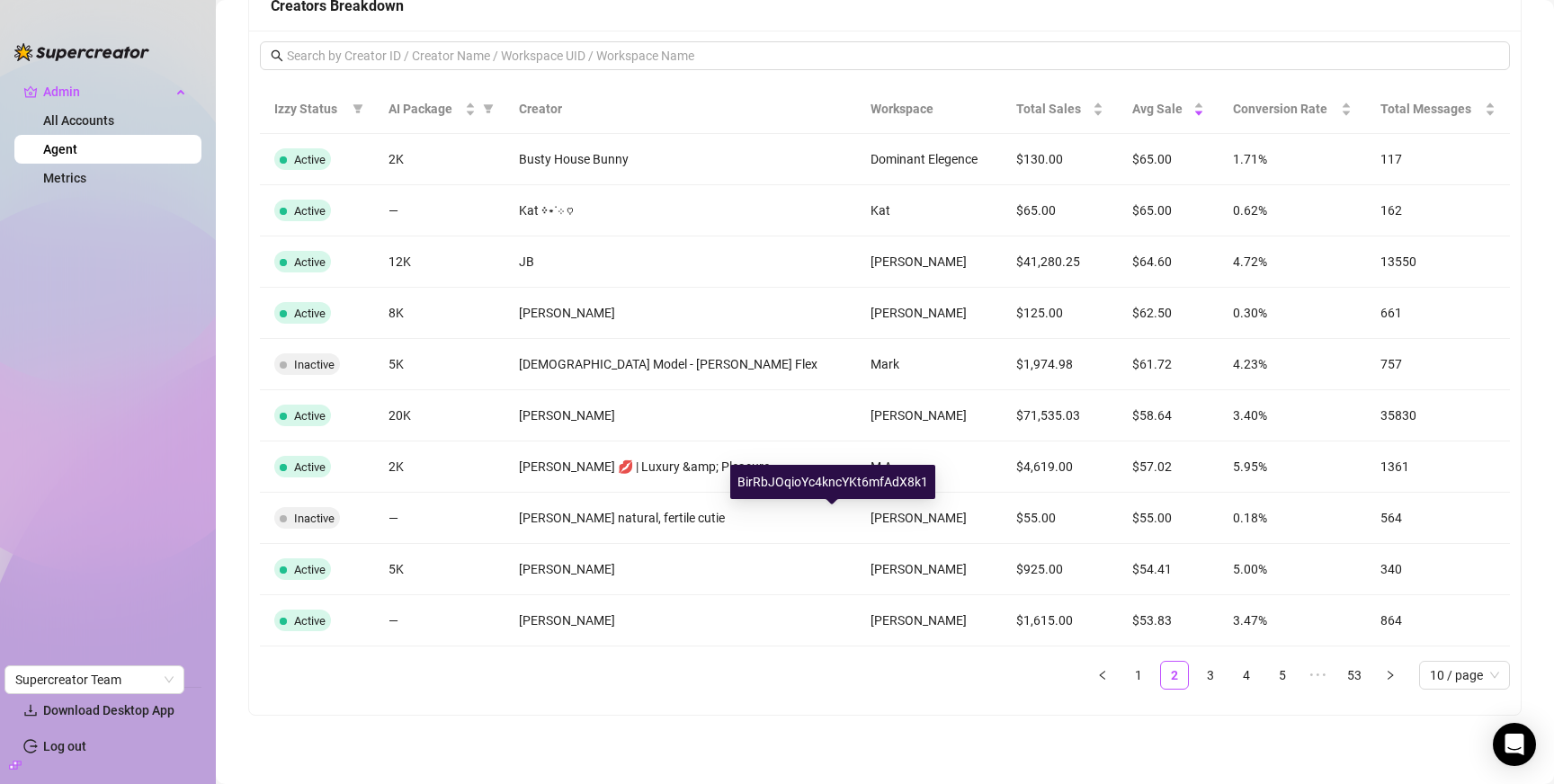
click at [838, 486] on div "BirRbJOqioYc4kncYKt6mfAdX8k1" at bounding box center [832, 481] width 205 height 34
copy div "BirRbJOqioYc4kncYKt6mfAdX8k1"
click at [1201, 672] on link "3" at bounding box center [1211, 675] width 27 height 27
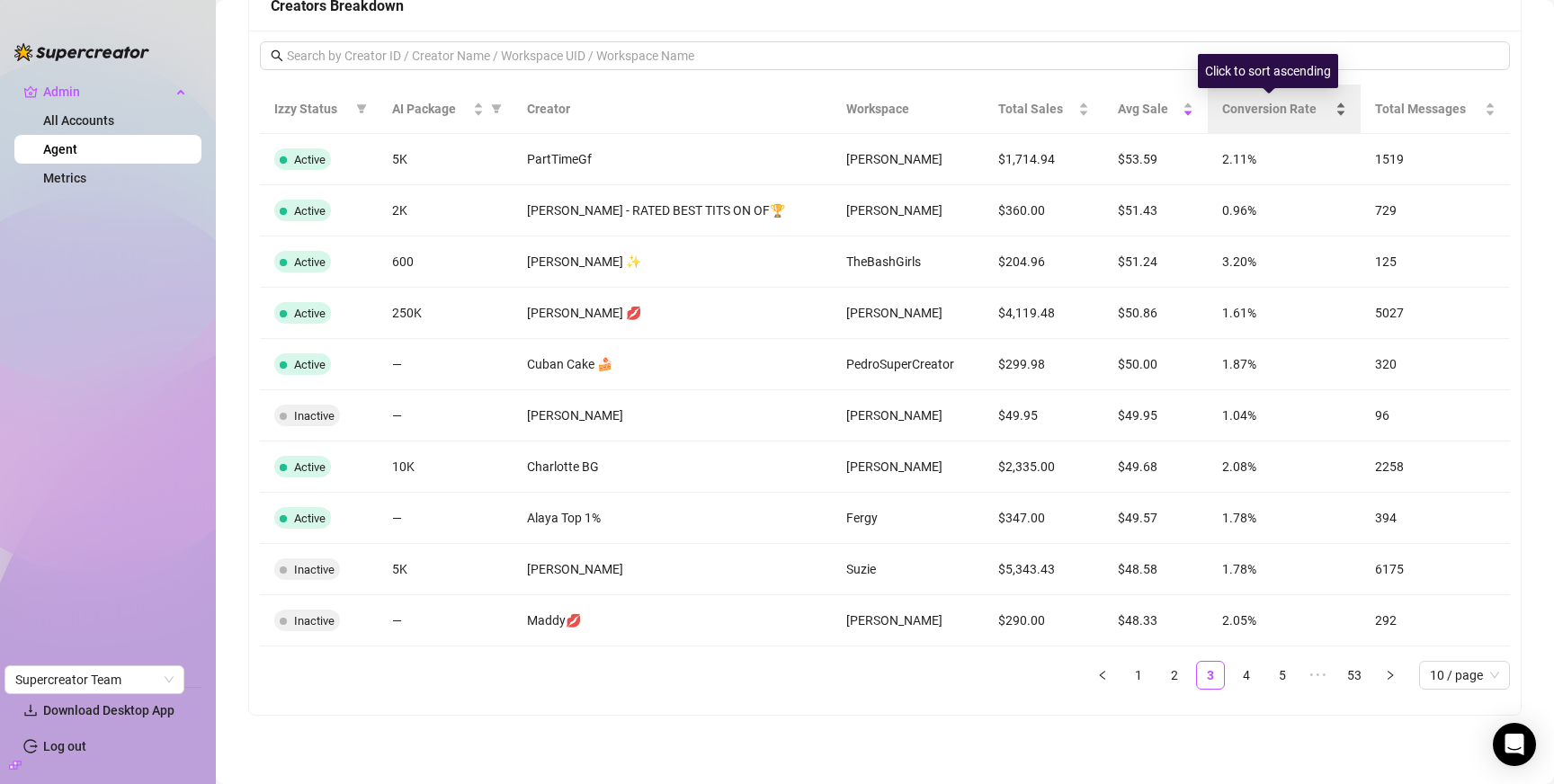
click at [1257, 116] on span "Conversion Rate" at bounding box center [1277, 109] width 110 height 20
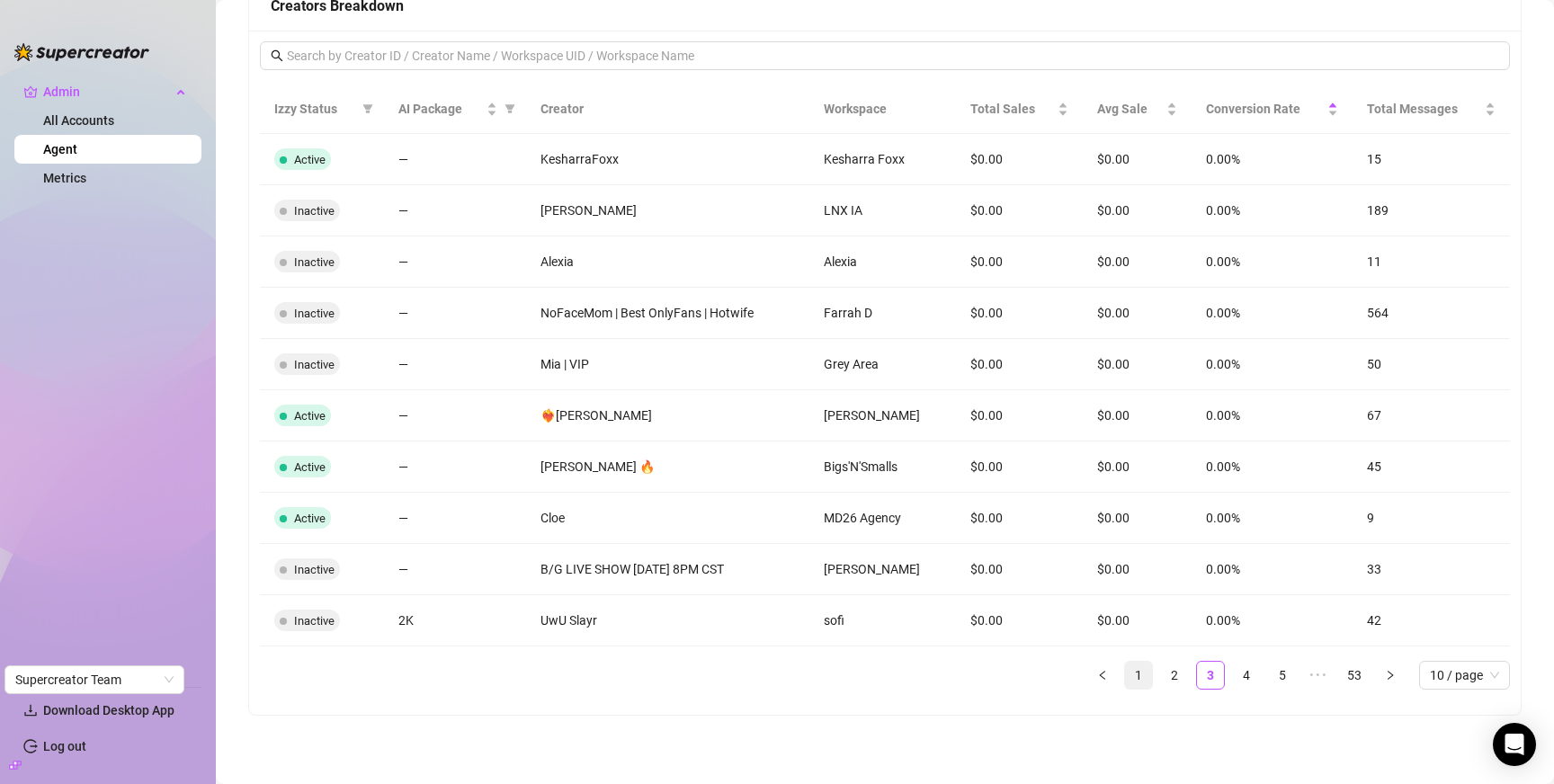
click at [1126, 678] on link "1" at bounding box center [1139, 675] width 27 height 27
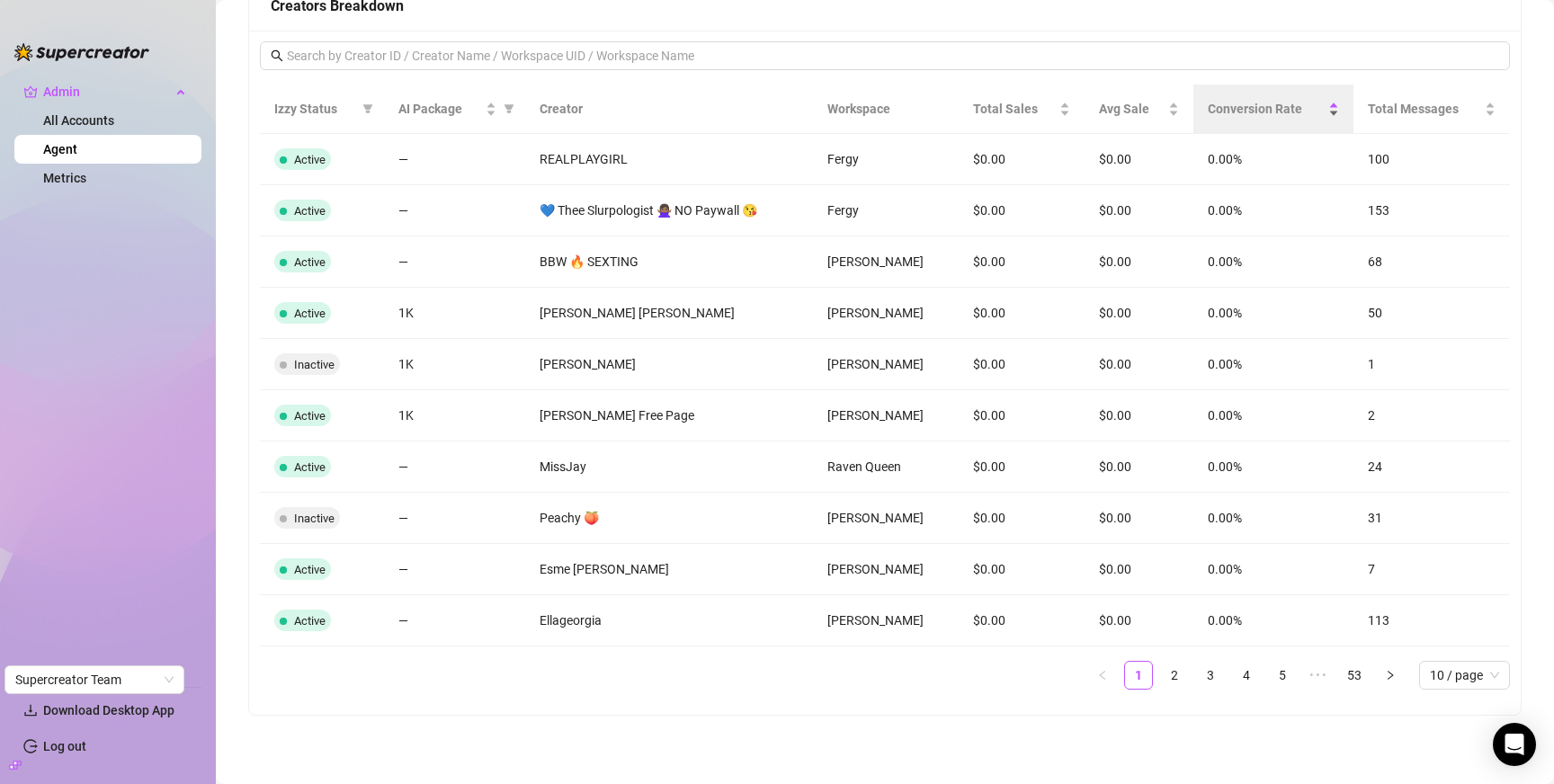
click at [1254, 99] on div "Conversion Rate" at bounding box center [1273, 109] width 131 height 20
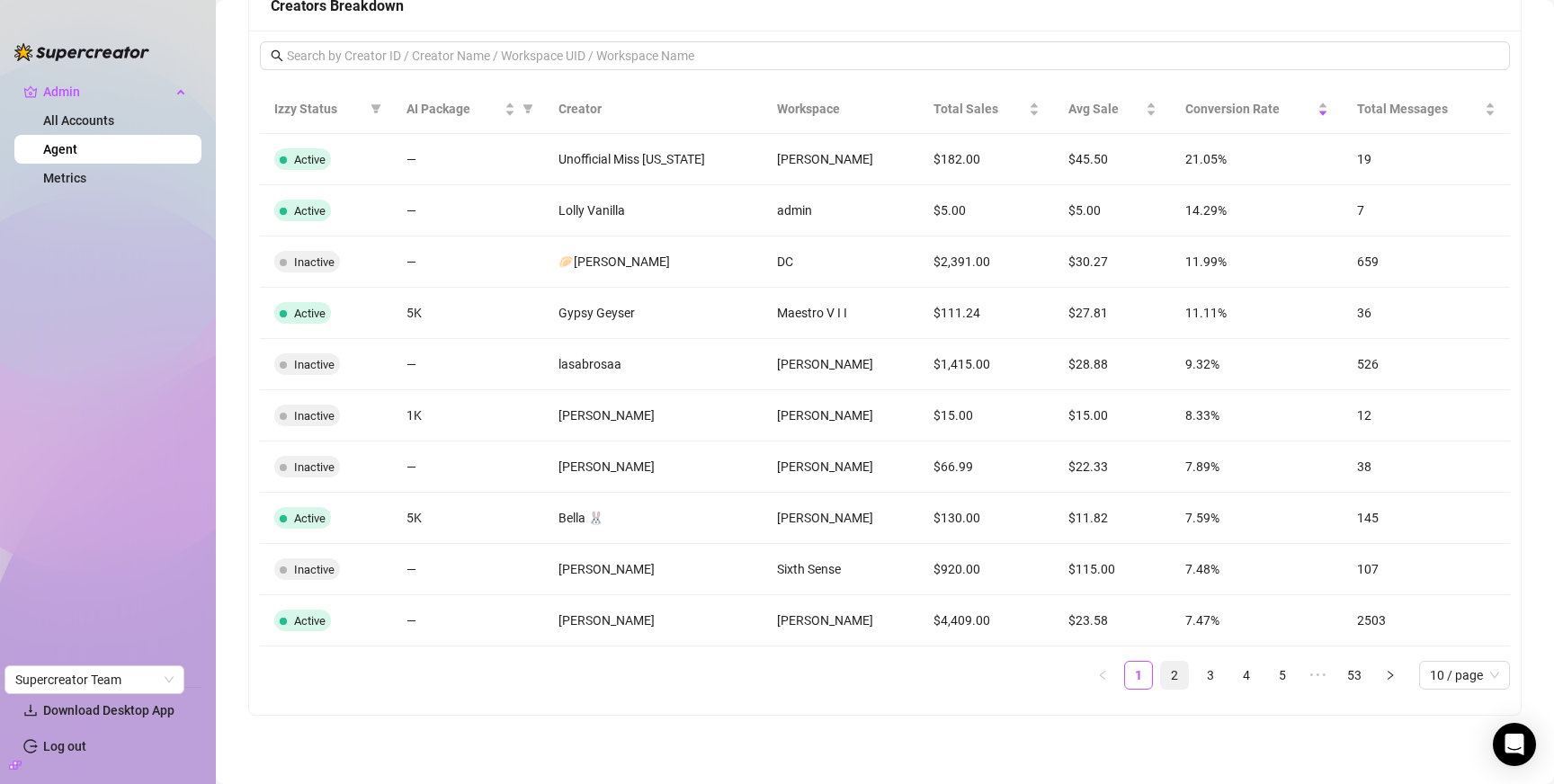
click at [1162, 678] on link "2" at bounding box center [1175, 675] width 27 height 27
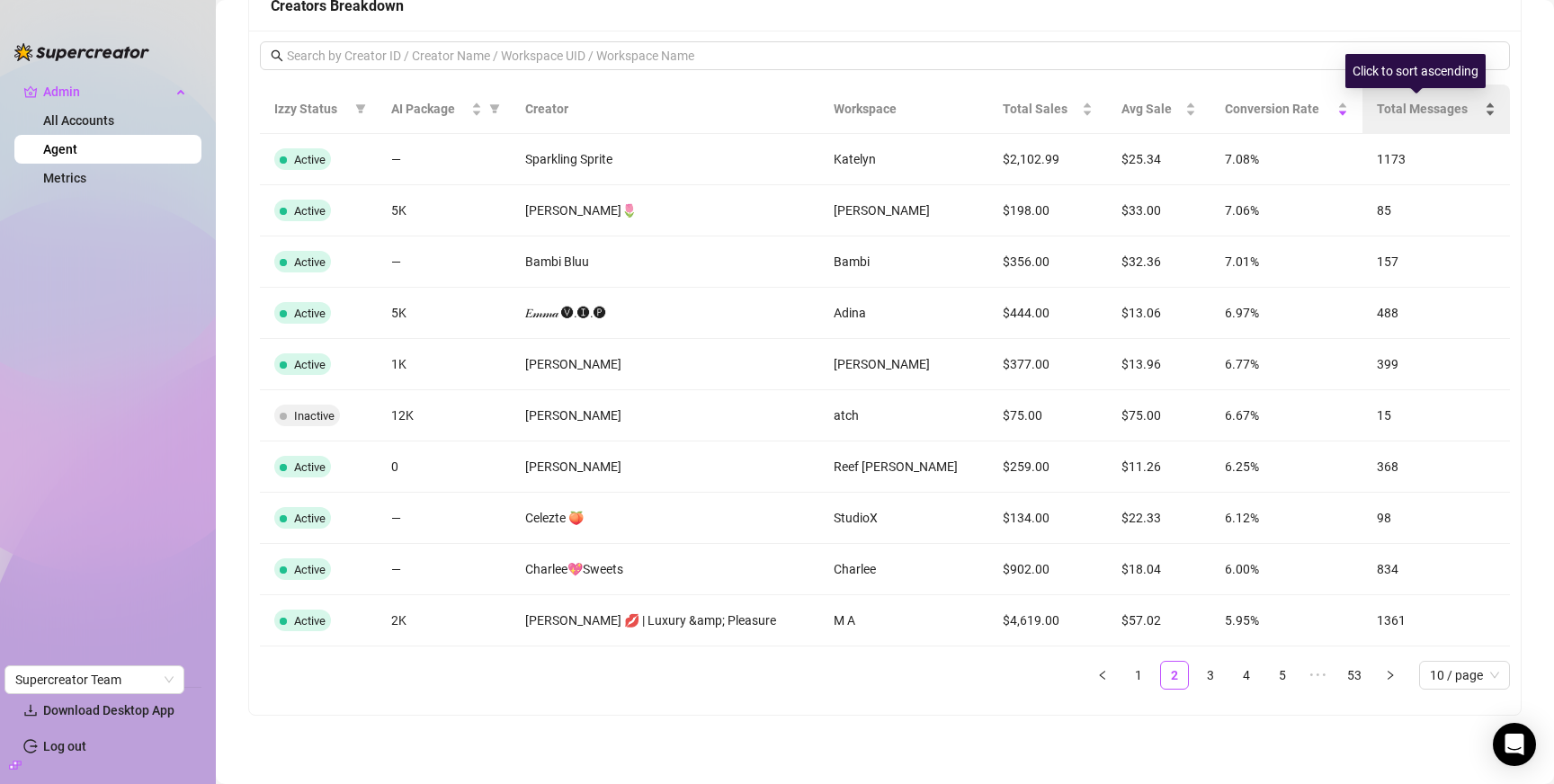
click at [1406, 114] on span "Total Messages" at bounding box center [1430, 109] width 104 height 20
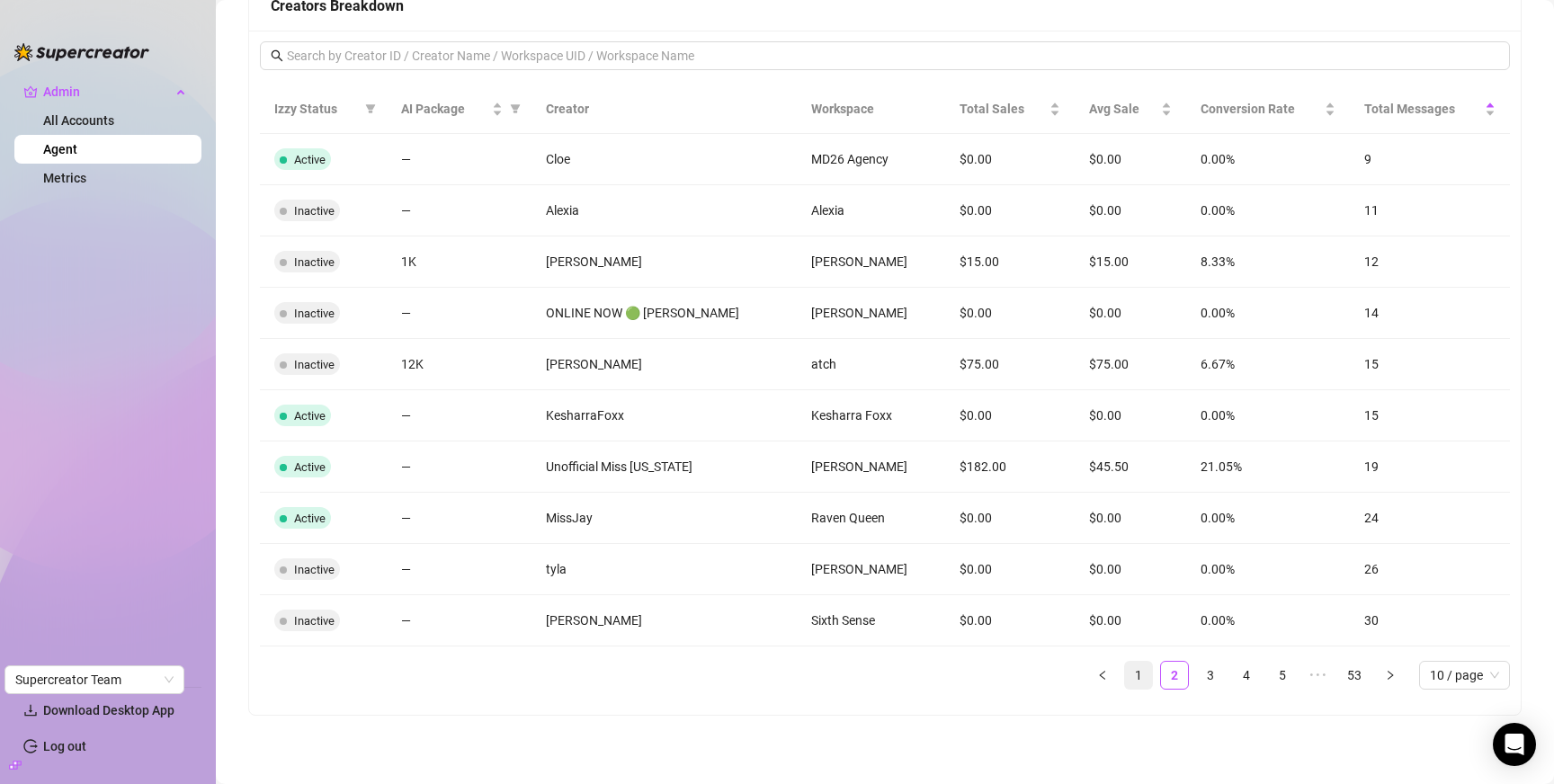
click at [1126, 677] on link "1" at bounding box center [1139, 675] width 27 height 27
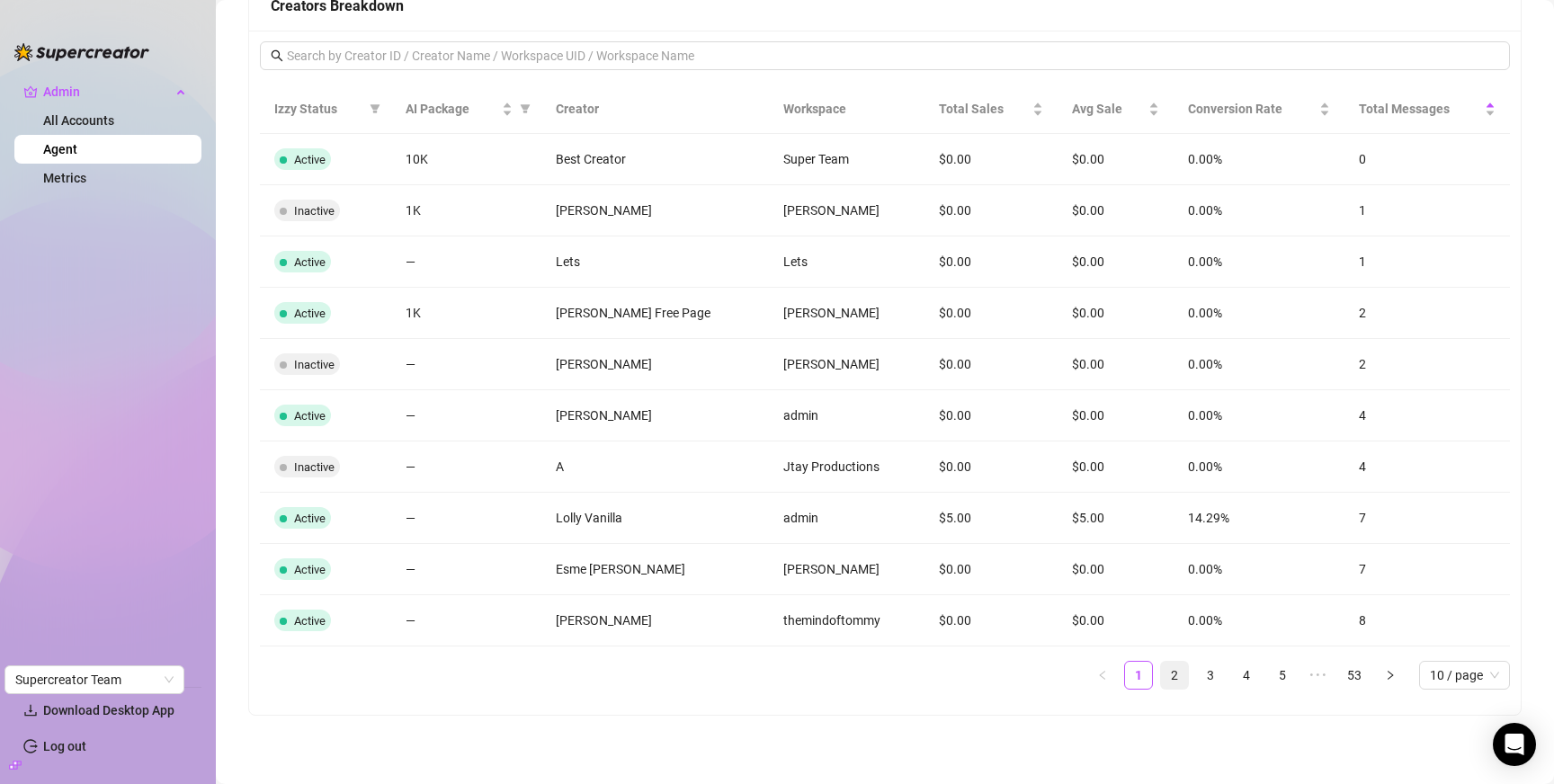
click at [1165, 679] on link "2" at bounding box center [1175, 675] width 27 height 27
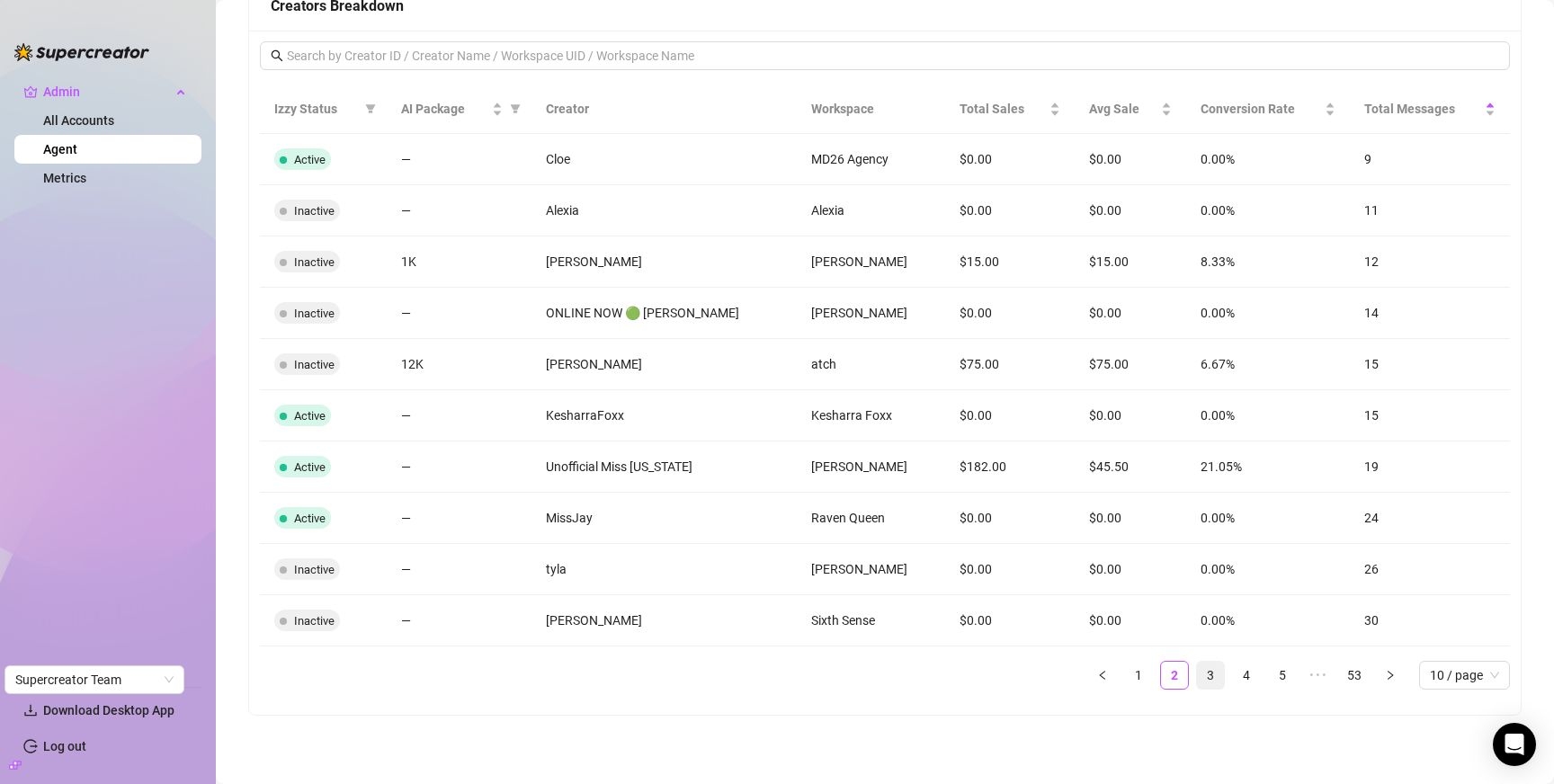
click at [1198, 677] on link "3" at bounding box center [1211, 675] width 27 height 27
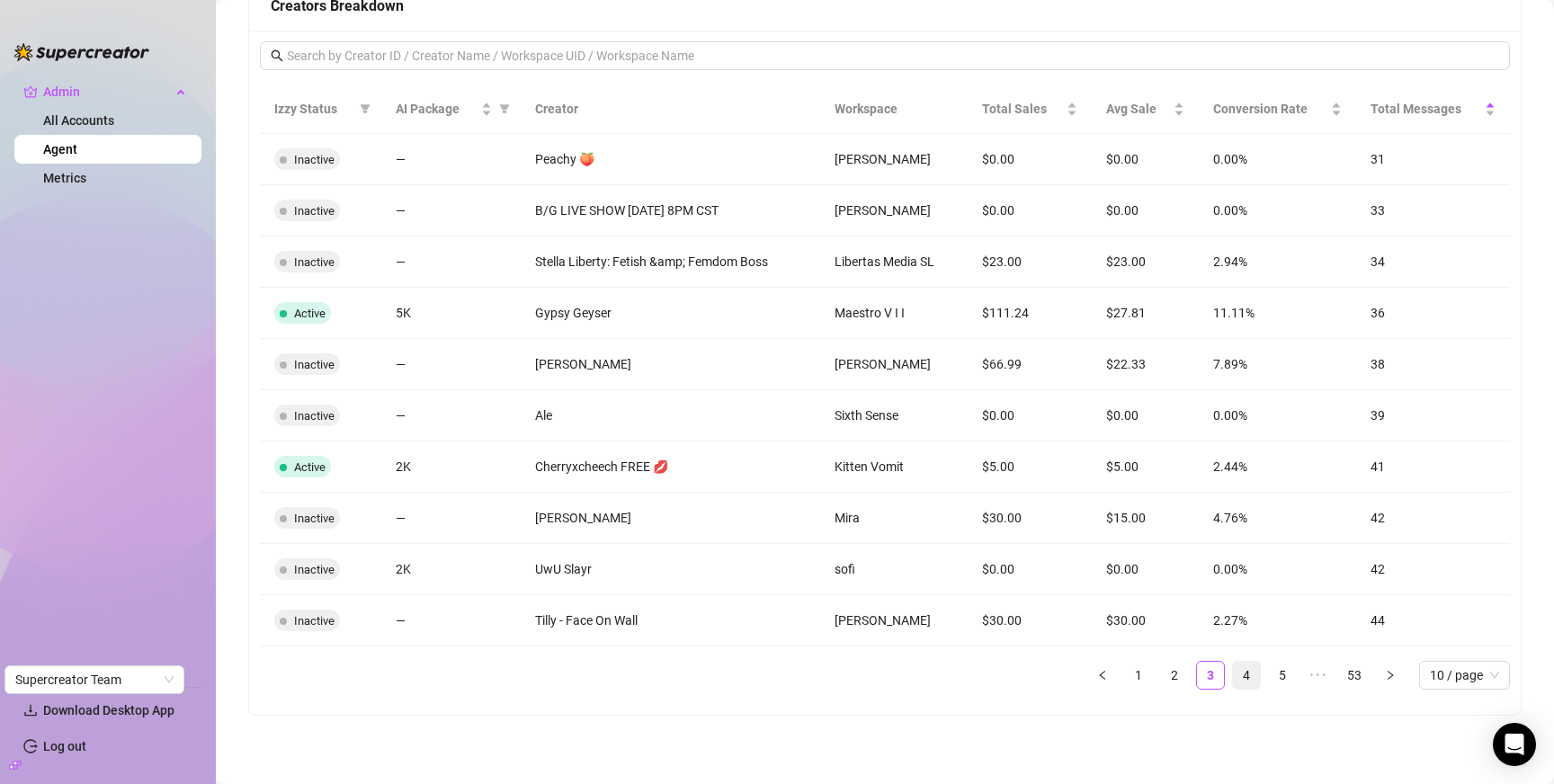
click at [1234, 677] on link "4" at bounding box center [1247, 675] width 27 height 27
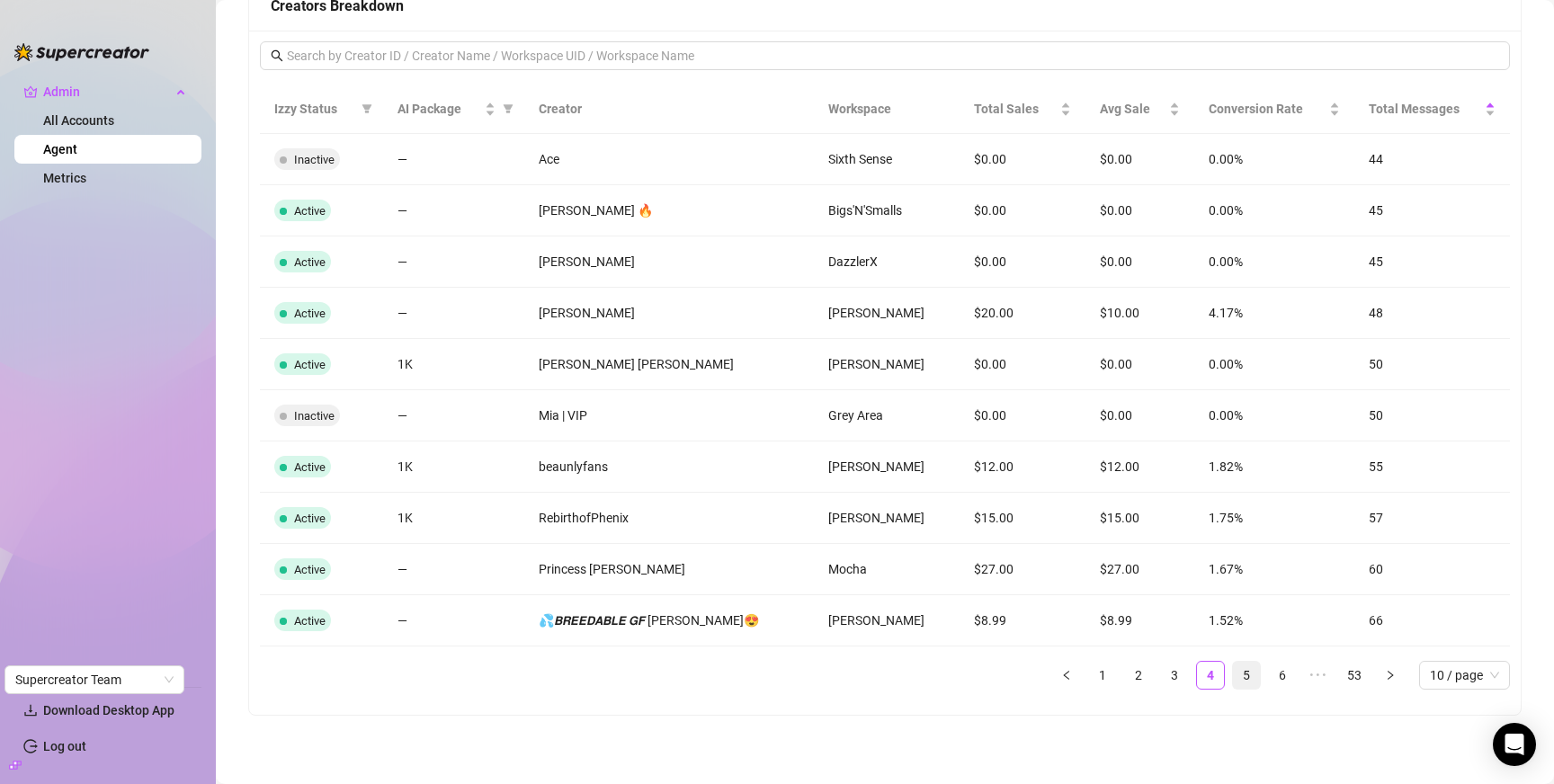
click at [1242, 676] on link "5" at bounding box center [1247, 675] width 27 height 27
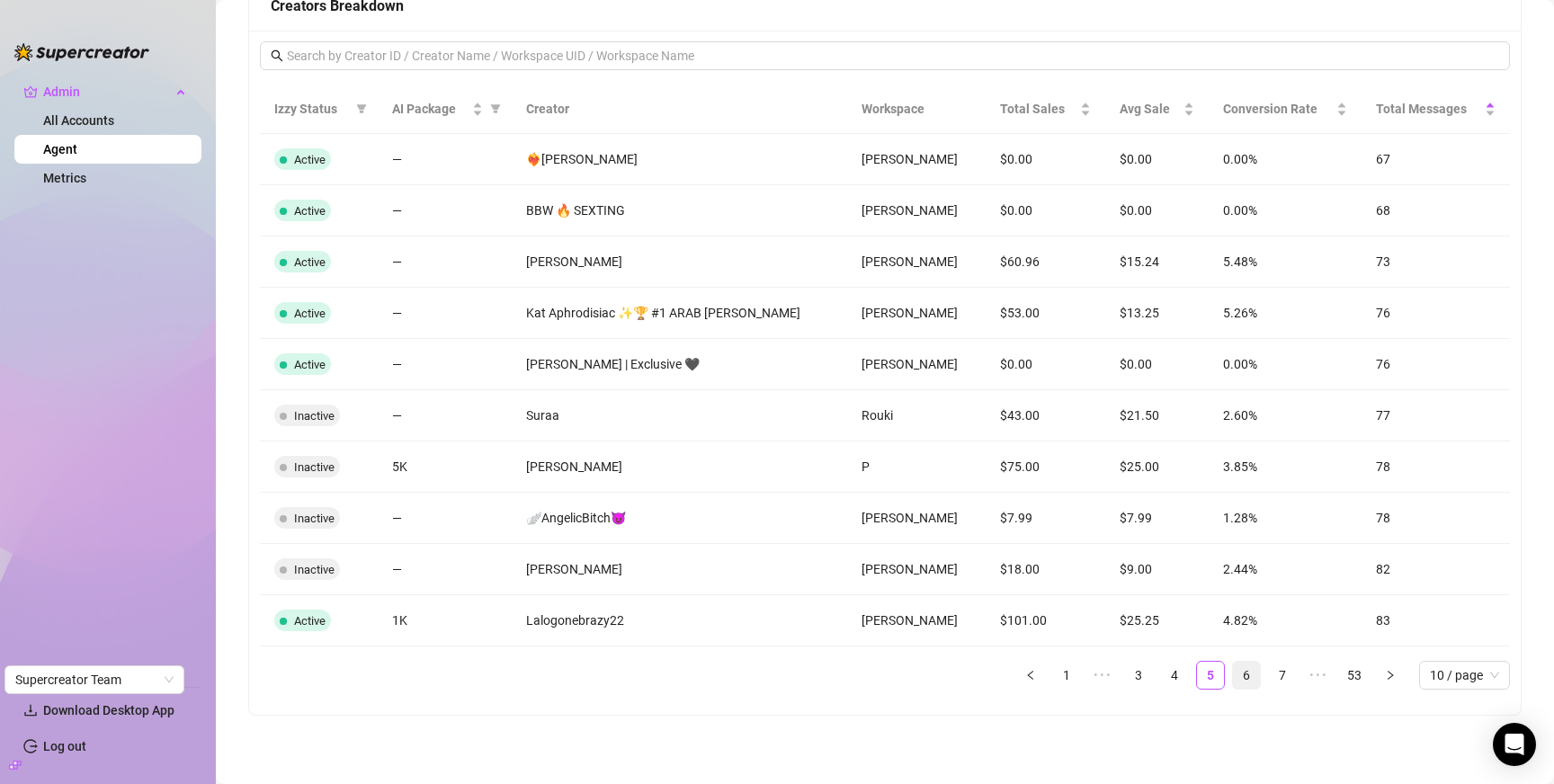
click at [1239, 674] on link "6" at bounding box center [1247, 675] width 27 height 27
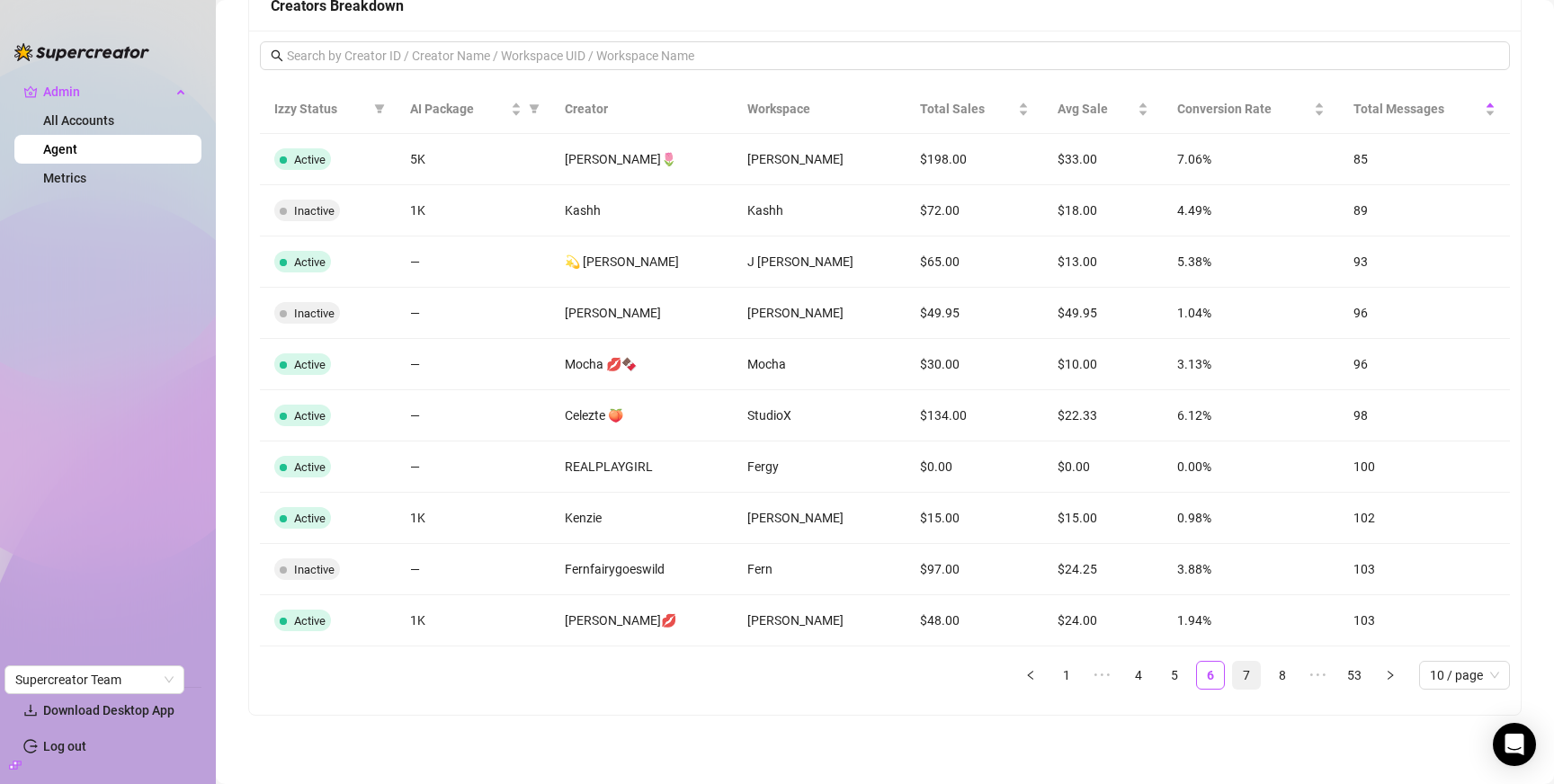
click at [1237, 674] on link "7" at bounding box center [1247, 675] width 27 height 27
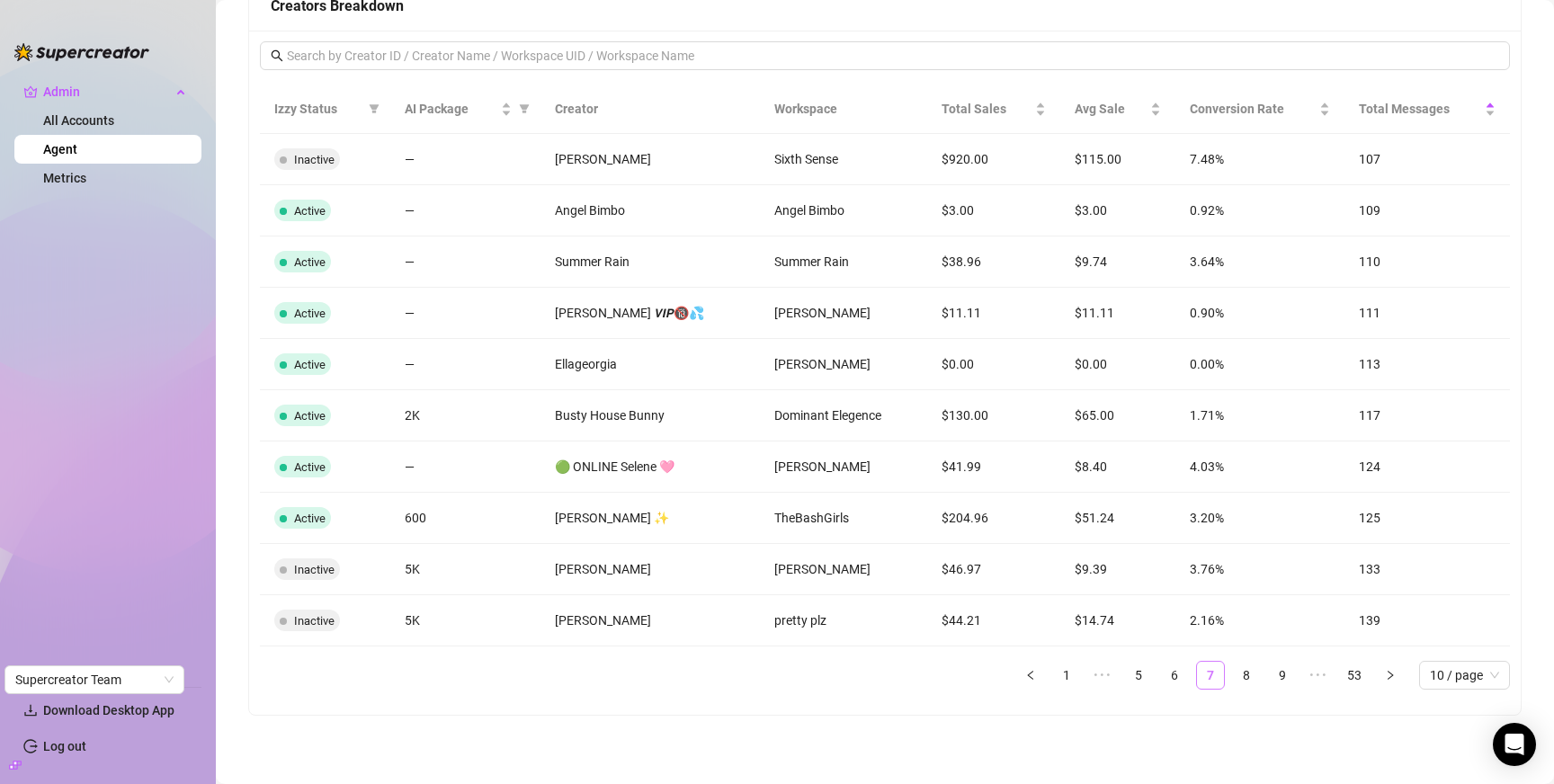
click at [1237, 674] on link "8" at bounding box center [1247, 675] width 27 height 27
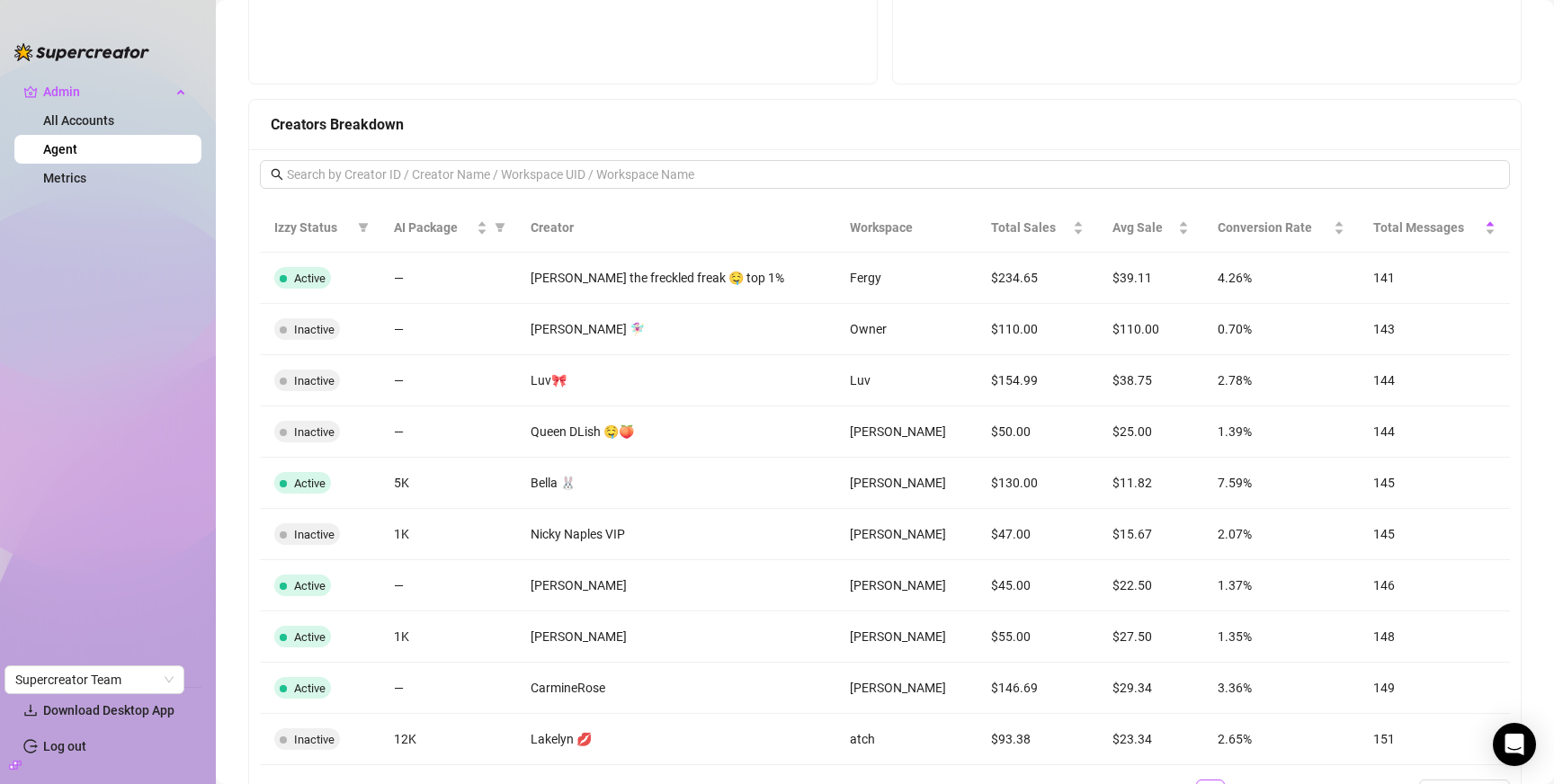
scroll to position [1600, 0]
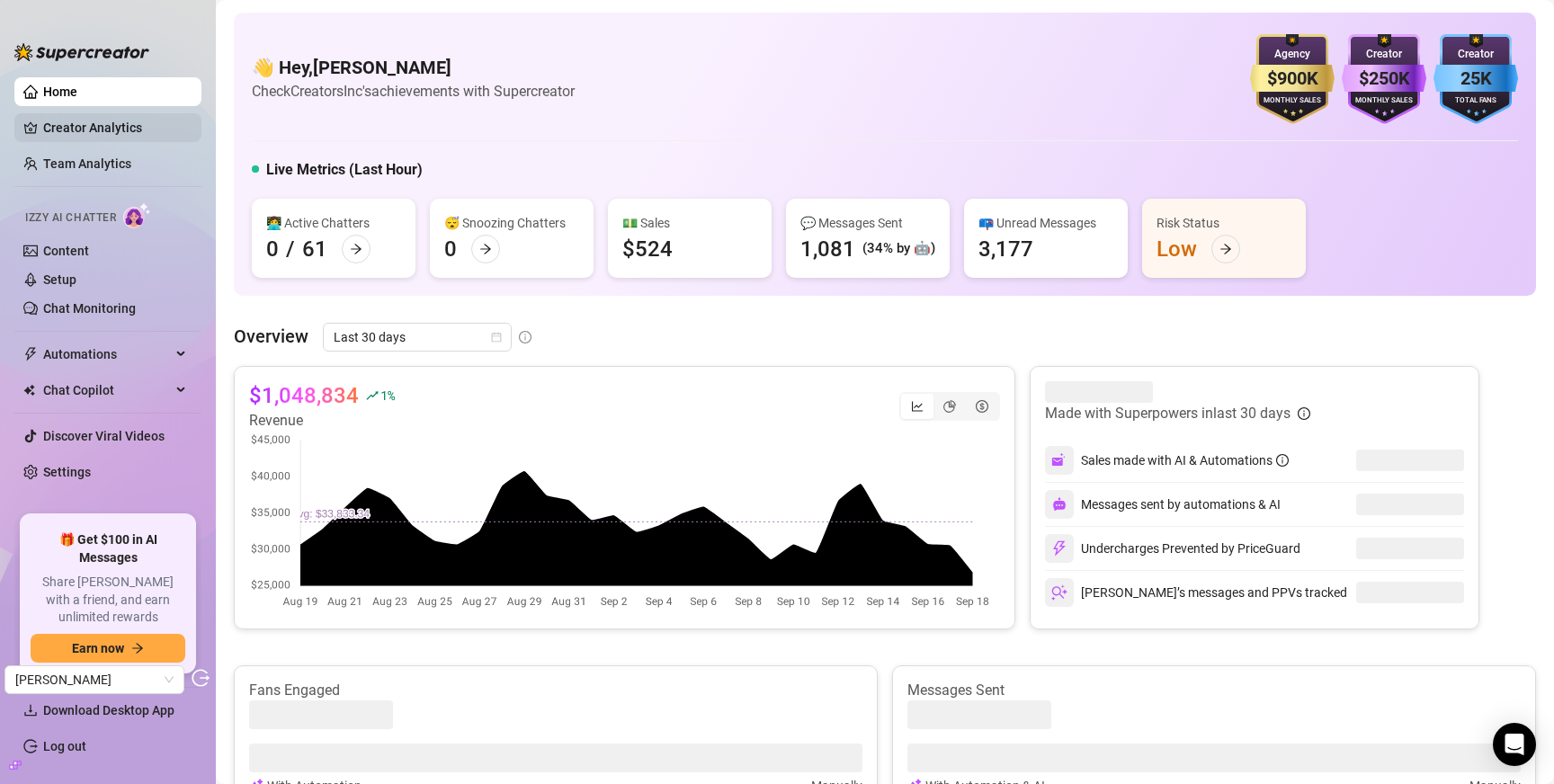
click at [84, 130] on link "Creator Analytics" at bounding box center [115, 128] width 144 height 29
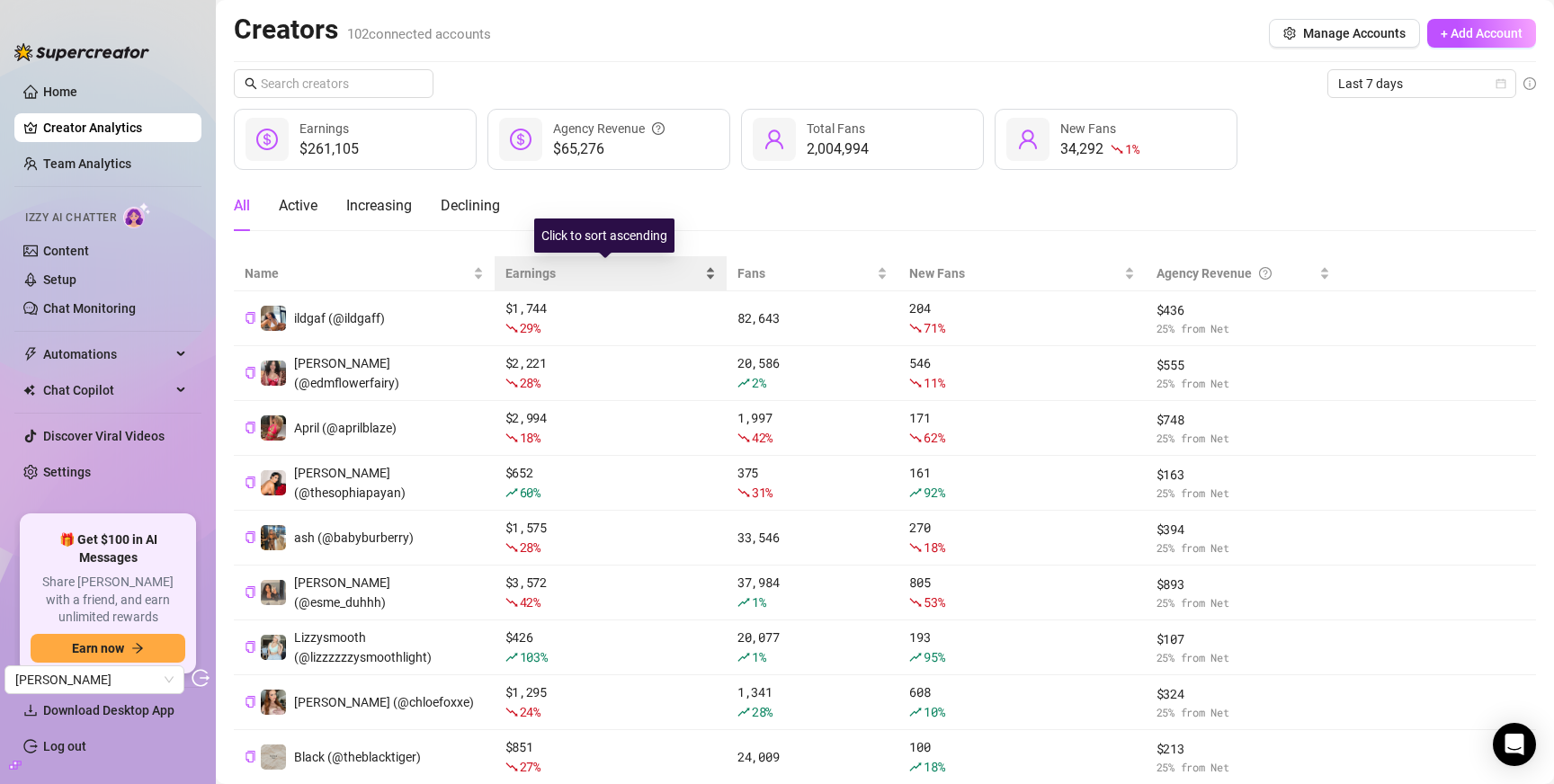
click at [529, 273] on span "Earnings" at bounding box center [603, 273] width 196 height 20
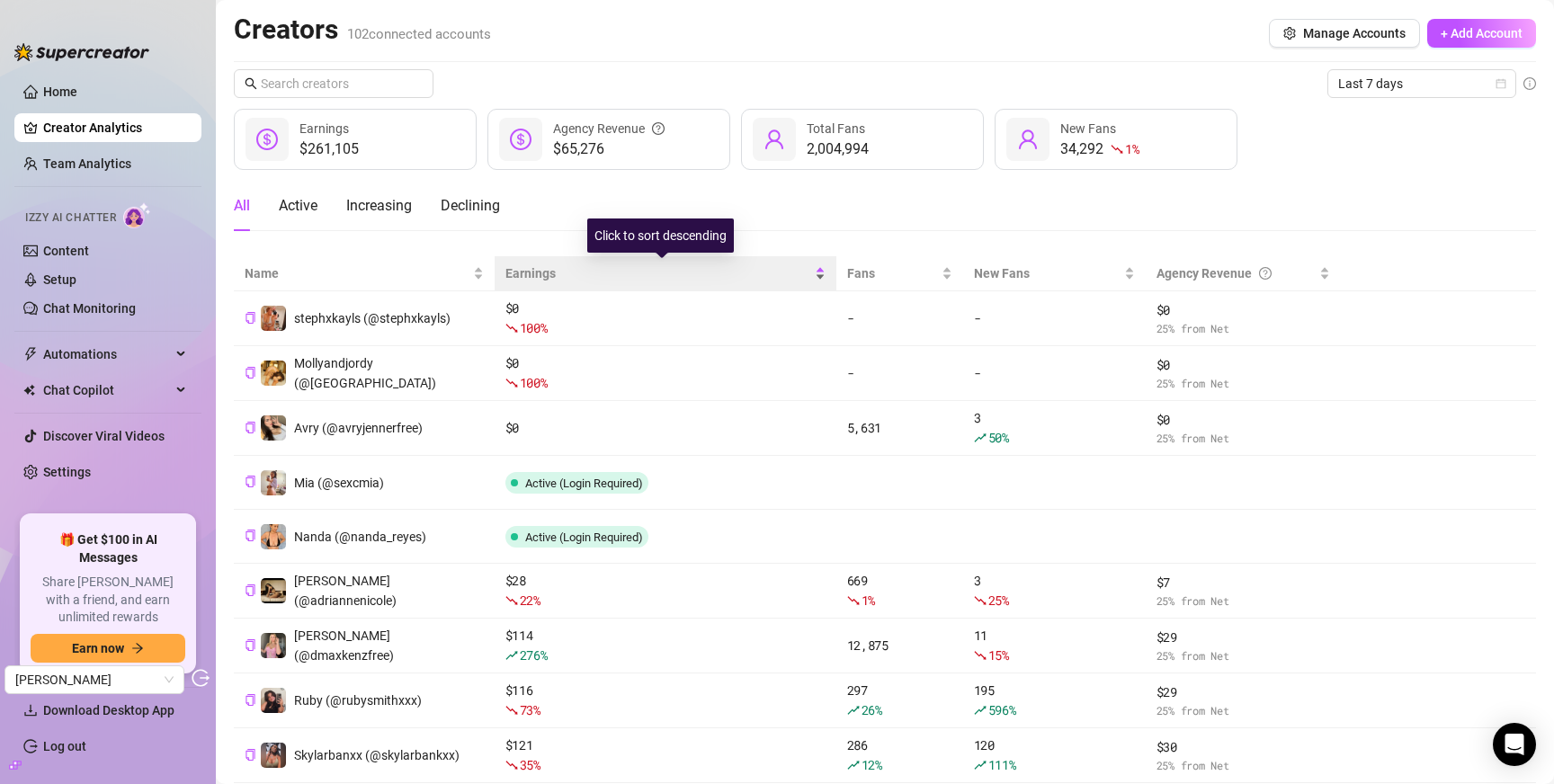
click at [529, 273] on span "Earnings" at bounding box center [658, 273] width 306 height 20
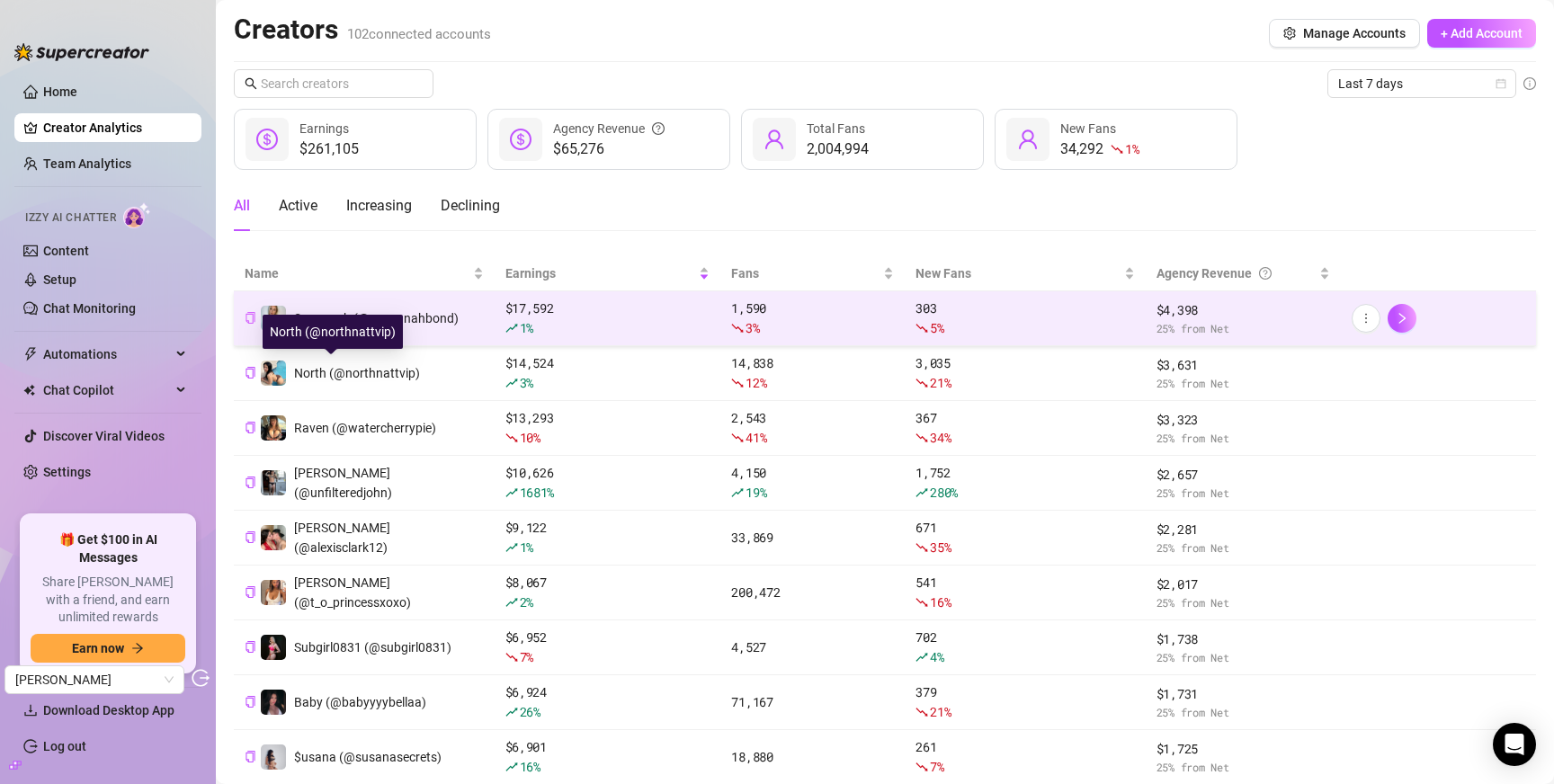
click at [250, 319] on icon "copy" at bounding box center [251, 318] width 12 height 12
